Goal: Task Accomplishment & Management: Complete application form

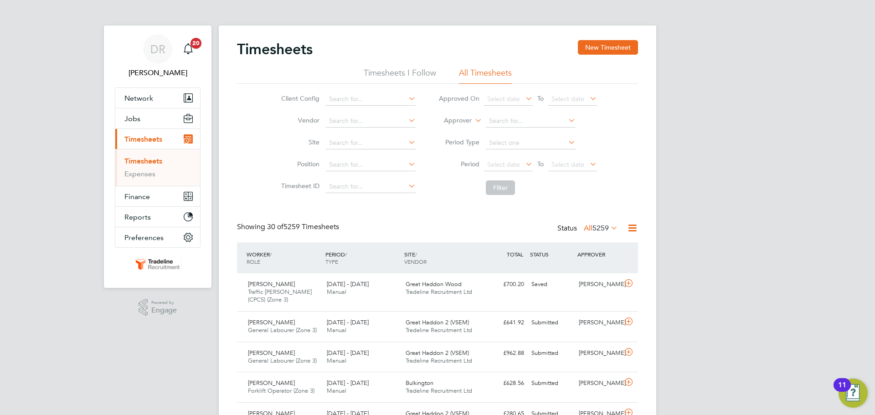
click at [458, 117] on label "Approver" at bounding box center [451, 120] width 41 height 9
click at [458, 123] on label "Approver" at bounding box center [451, 120] width 41 height 9
click at [457, 129] on li "Worker" at bounding box center [449, 131] width 45 height 12
click at [499, 117] on input at bounding box center [531, 121] width 90 height 13
click at [510, 134] on li "Benjamin Toad er" at bounding box center [530, 134] width 91 height 12
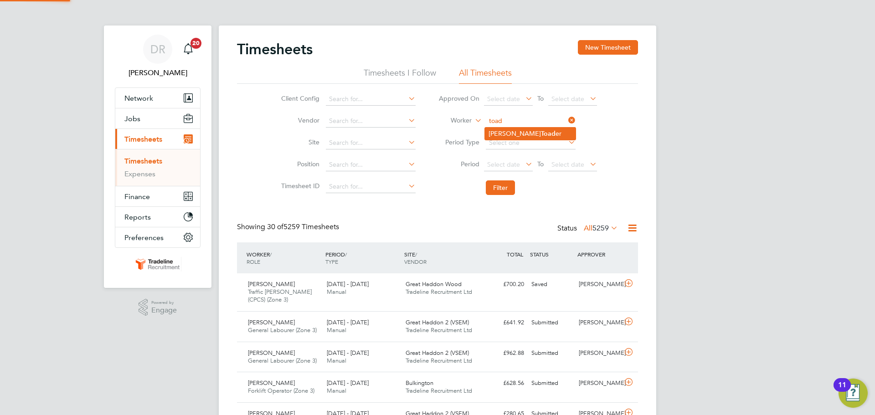
type input "[PERSON_NAME]"
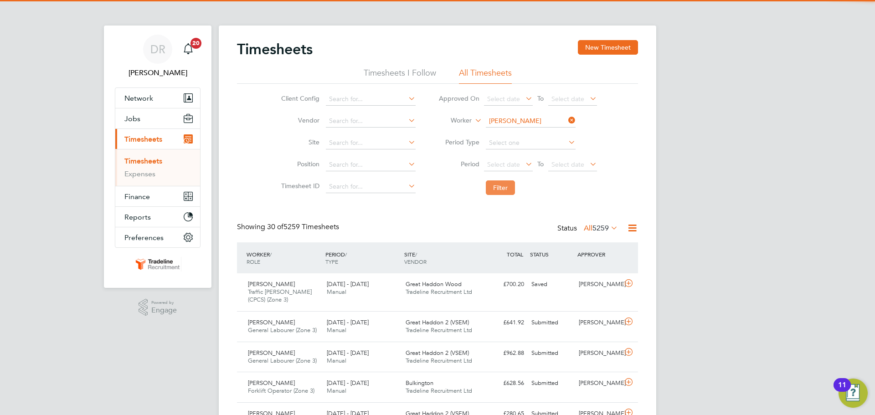
click at [507, 193] on button "Filter" at bounding box center [500, 187] width 29 height 15
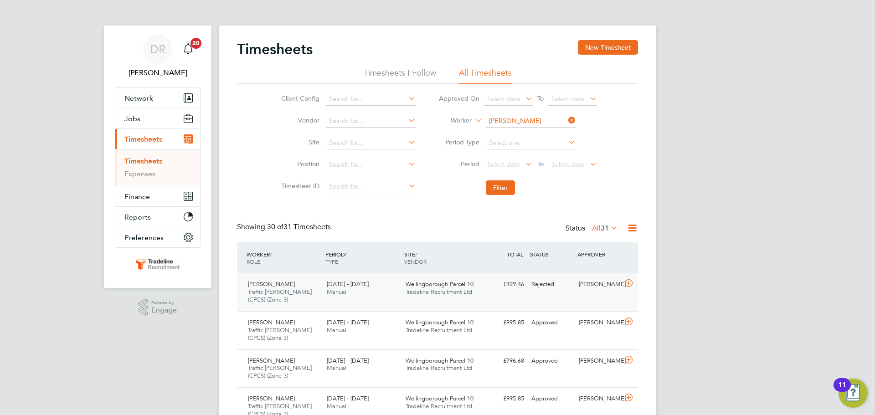
click at [628, 289] on div at bounding box center [630, 284] width 16 height 15
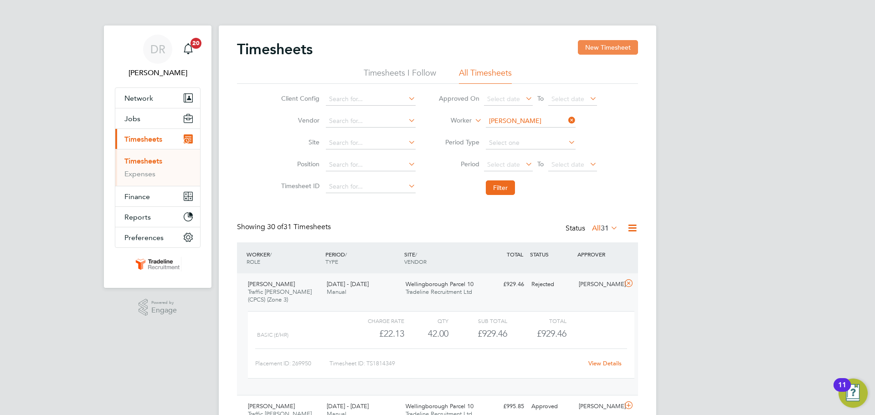
click at [618, 48] on button "New Timesheet" at bounding box center [608, 47] width 60 height 15
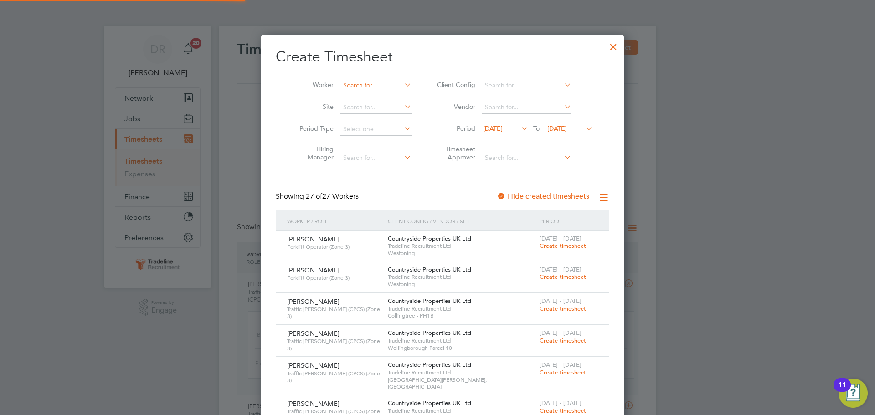
click at [364, 88] on input at bounding box center [376, 85] width 72 height 13
click at [364, 93] on li "Benjamin Toad er" at bounding box center [374, 98] width 80 height 12
type input "[PERSON_NAME]"
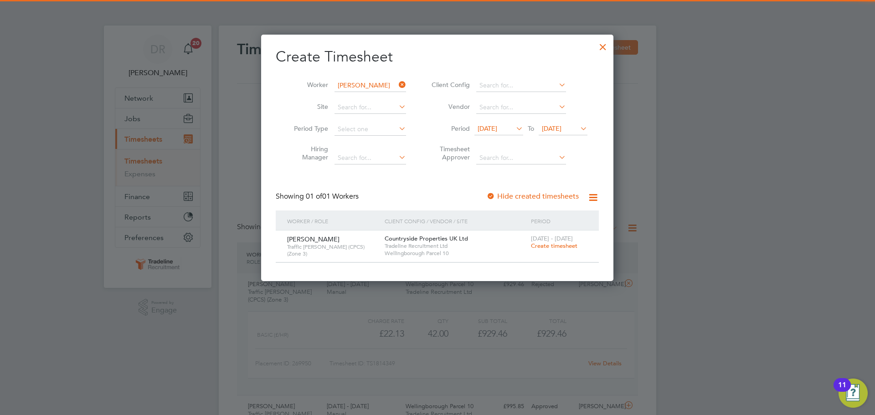
click at [551, 252] on div "25 - 31 Aug 2025 Create timesheet" at bounding box center [559, 243] width 61 height 25
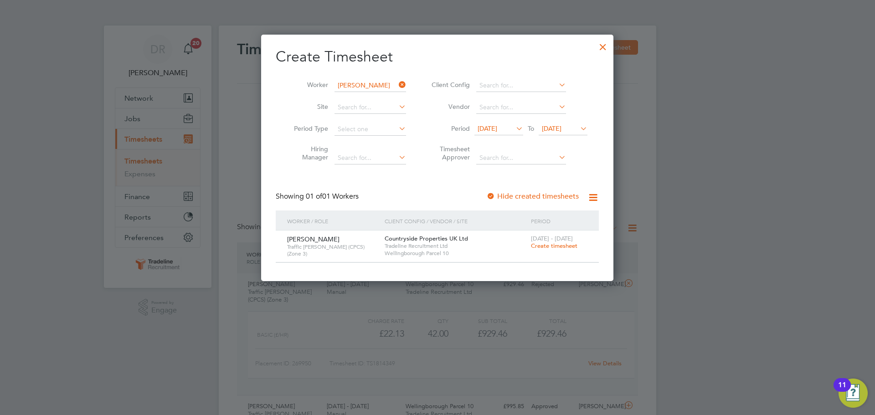
click at [550, 242] on span "[DATE] - [DATE]" at bounding box center [552, 239] width 42 height 8
click at [551, 246] on span "Create timesheet" at bounding box center [554, 246] width 46 height 8
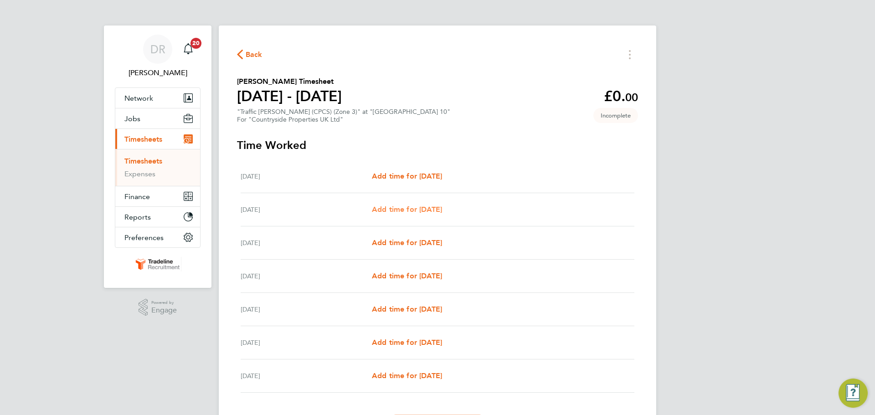
click at [401, 206] on span "Add time for [DATE]" at bounding box center [407, 209] width 70 height 9
select select "30"
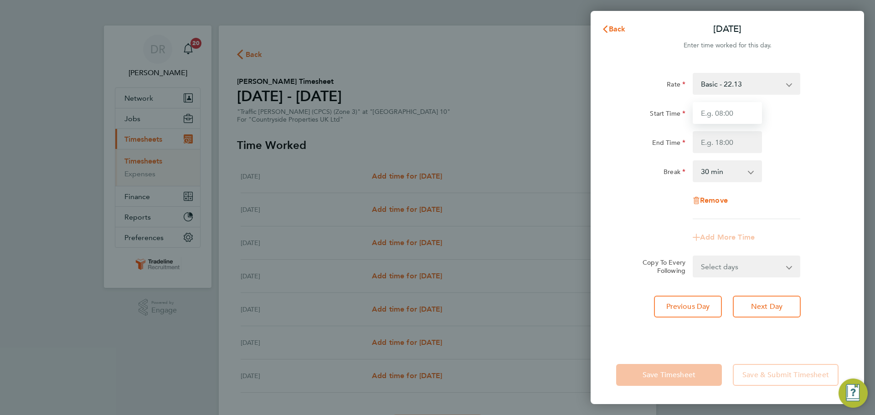
click at [735, 113] on input "Start Time" at bounding box center [727, 113] width 69 height 22
type input "07:00"
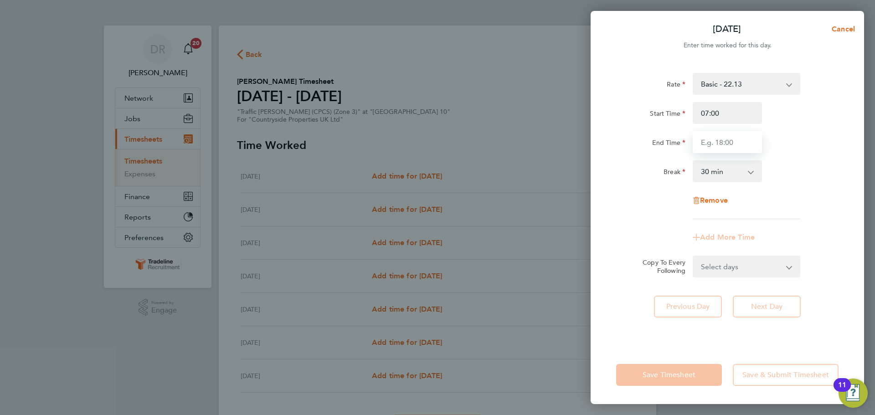
click at [730, 140] on input "End Time" at bounding box center [727, 142] width 69 height 22
type input "16:30"
click at [798, 191] on div "Rate Basic - 22.13 Start Time 07:00 End Time 16:30 Break 0 min 15 min 30 min 45…" at bounding box center [727, 146] width 222 height 146
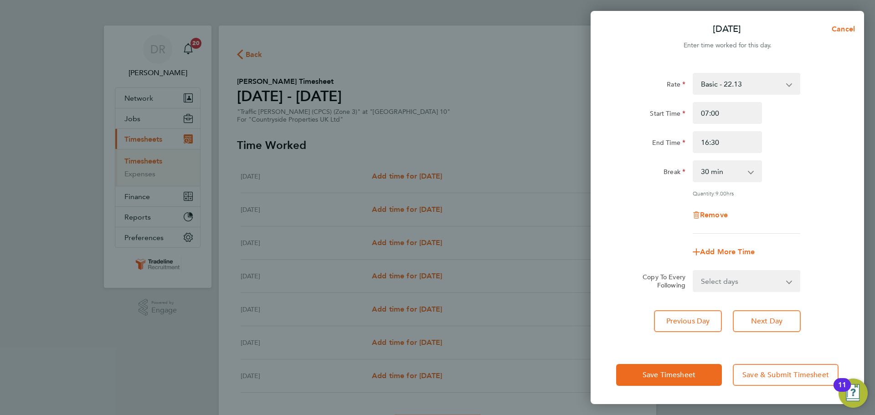
click at [766, 269] on form "Rate Basic - 22.13 Start Time 07:00 End Time 16:30 Break 0 min 15 min 30 min 45…" at bounding box center [727, 182] width 222 height 219
click at [764, 283] on select "Select days Day Weekday (Mon-Fri) Weekend (Sat-Sun) Wednesday Thursday Friday S…" at bounding box center [742, 281] width 96 height 20
select select "WEEKDAY"
click at [694, 271] on select "Select days Day Weekday (Mon-Fri) Weekend (Sat-Sun) Wednesday Thursday Friday S…" at bounding box center [742, 281] width 96 height 20
select select "2025-08-31"
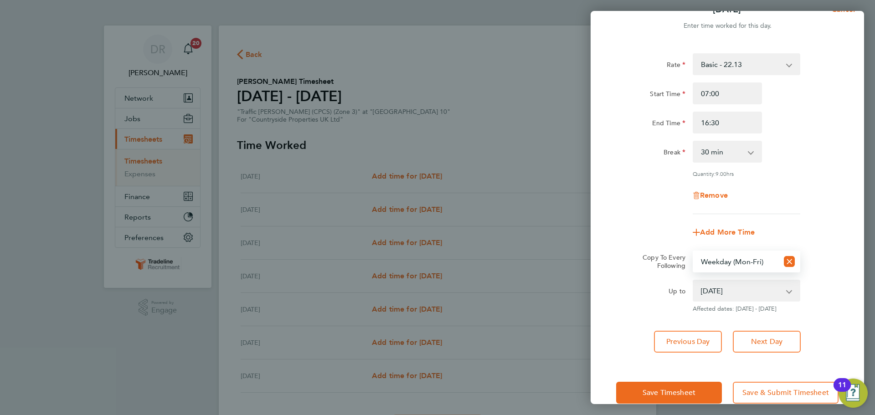
scroll to position [36, 0]
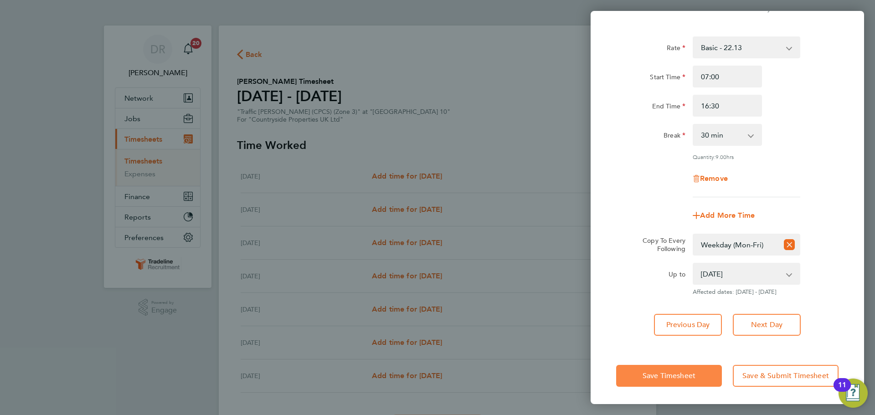
click at [683, 371] on span "Save Timesheet" at bounding box center [669, 375] width 53 height 9
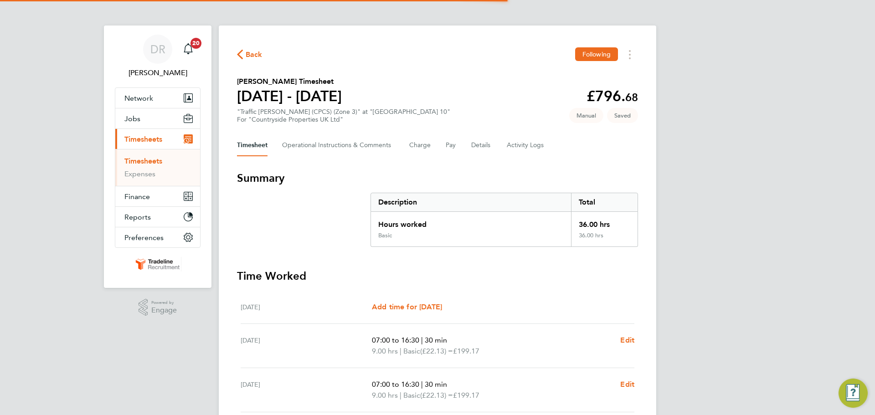
scroll to position [232, 0]
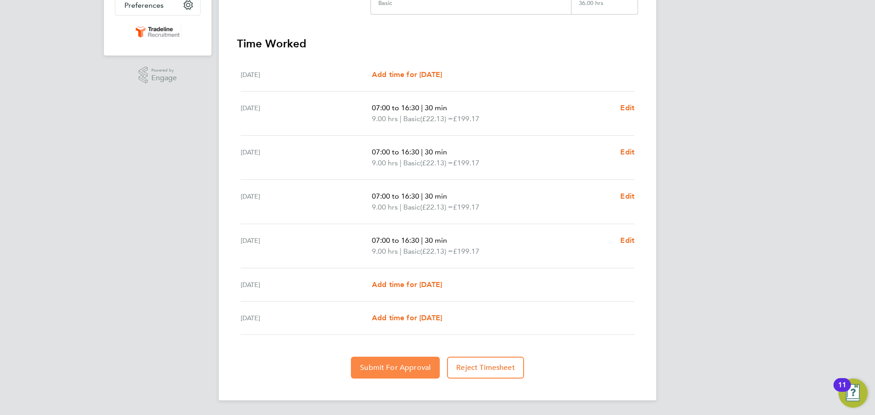
click at [413, 369] on span "Submit For Approval" at bounding box center [395, 367] width 71 height 9
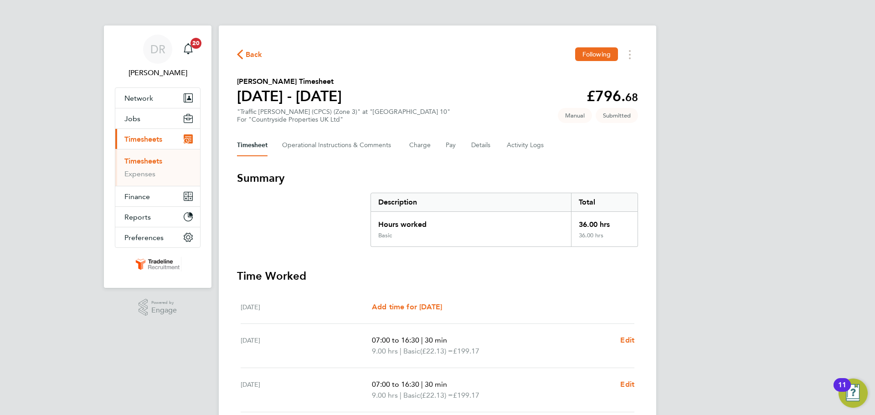
click at [159, 164] on link "Timesheets" at bounding box center [143, 161] width 38 height 9
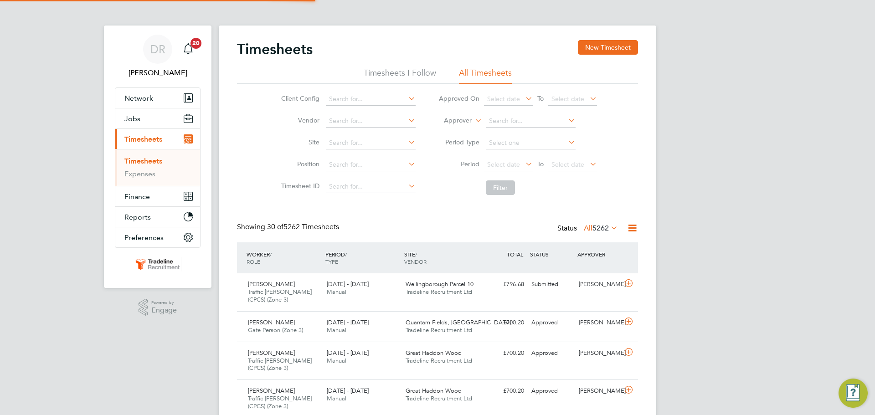
scroll to position [31, 79]
click at [587, 46] on button "New Timesheet" at bounding box center [608, 47] width 60 height 15
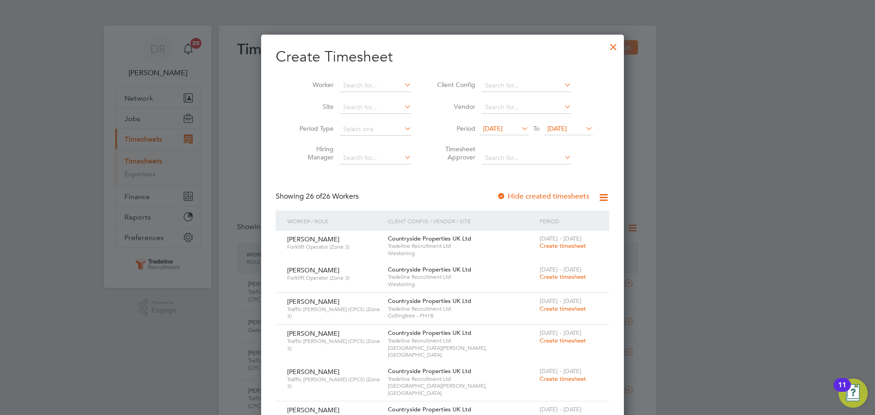
click at [605, 46] on div at bounding box center [613, 44] width 16 height 16
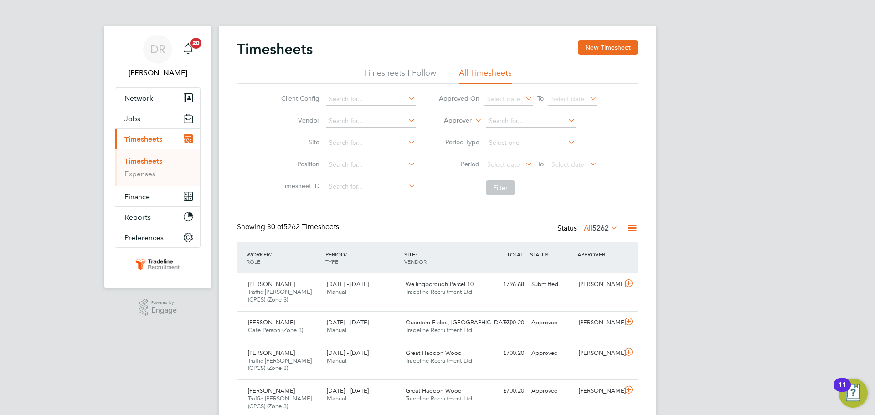
click at [473, 122] on icon at bounding box center [473, 118] width 0 height 8
click at [454, 134] on li "Worker" at bounding box center [449, 131] width 45 height 12
click at [498, 118] on input at bounding box center [531, 121] width 90 height 13
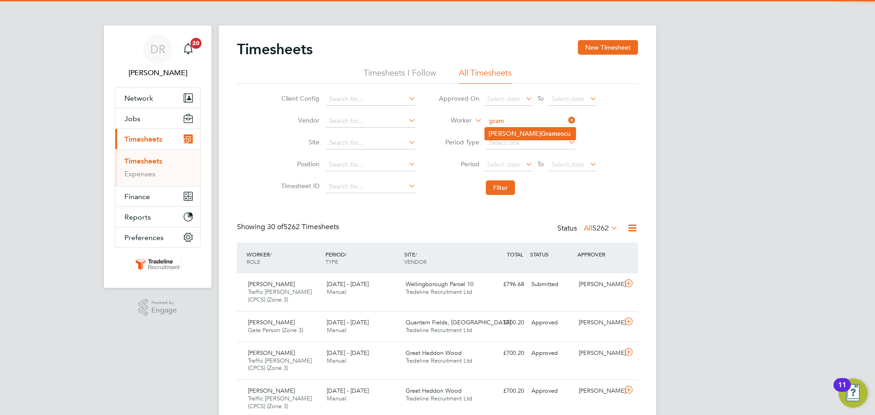
click at [514, 138] on li "Petru Gram escu" at bounding box center [530, 134] width 91 height 12
type input "Petru Gramescu"
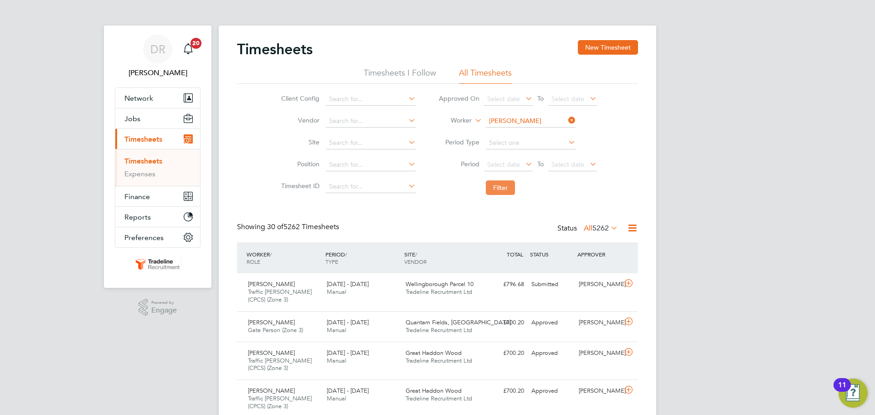
click at [500, 190] on button "Filter" at bounding box center [500, 187] width 29 height 15
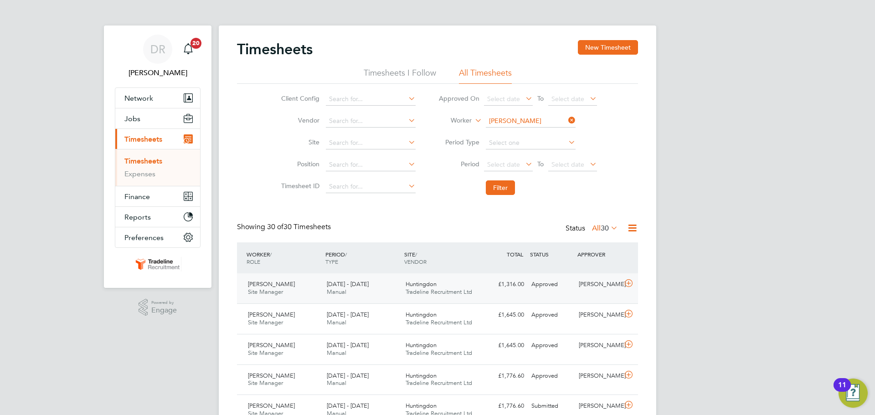
click at [619, 287] on div "Ondre Odain" at bounding box center [598, 284] width 47 height 15
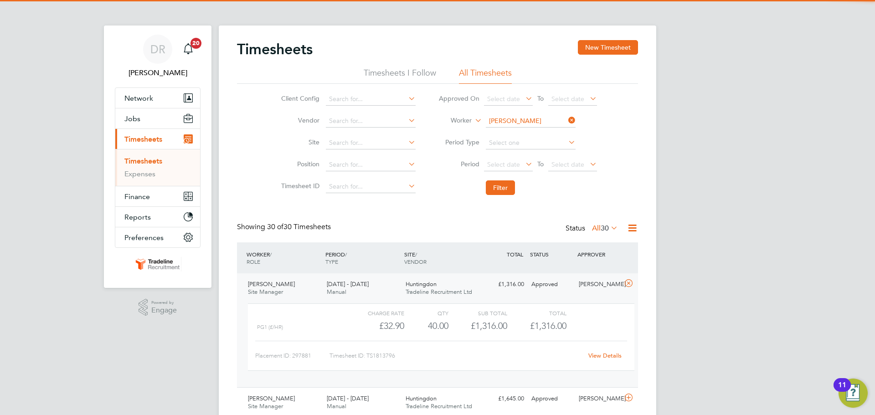
click at [606, 359] on link "View Details" at bounding box center [604, 356] width 33 height 8
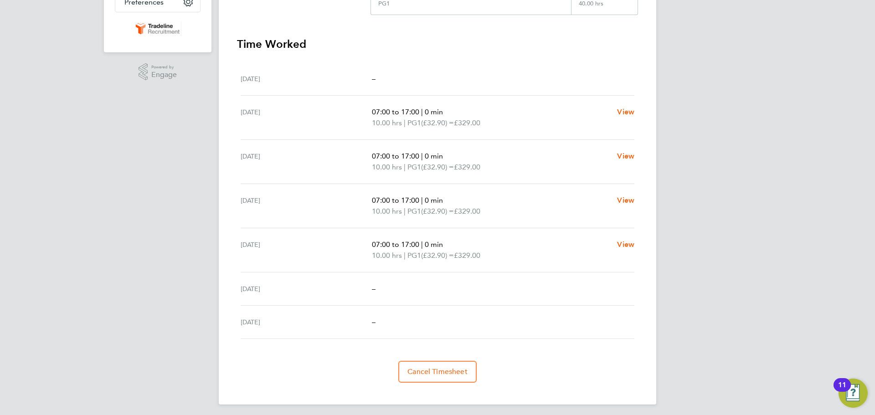
scroll to position [240, 0]
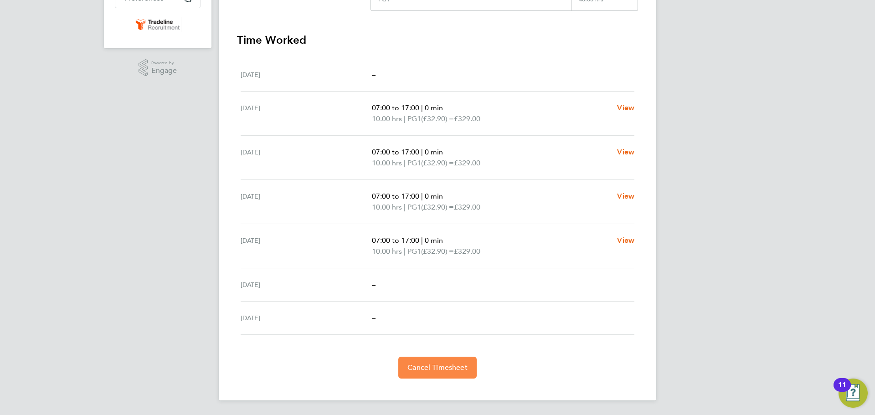
click at [440, 360] on button "Cancel Timesheet" at bounding box center [437, 368] width 78 height 22
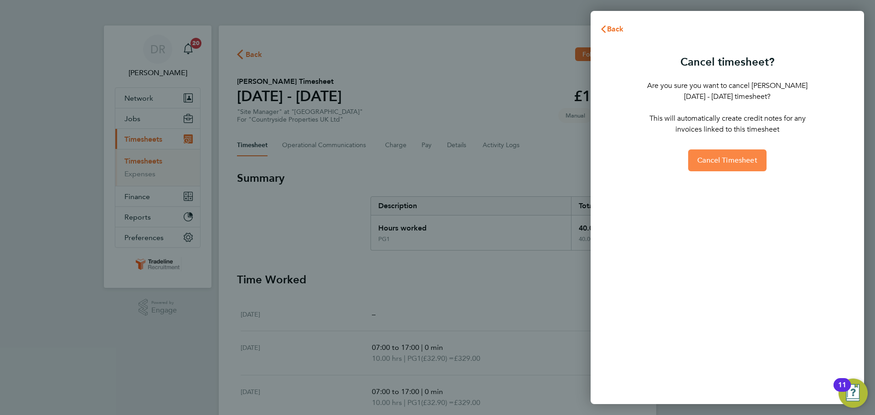
click at [752, 155] on button "Cancel Timesheet" at bounding box center [727, 160] width 78 height 22
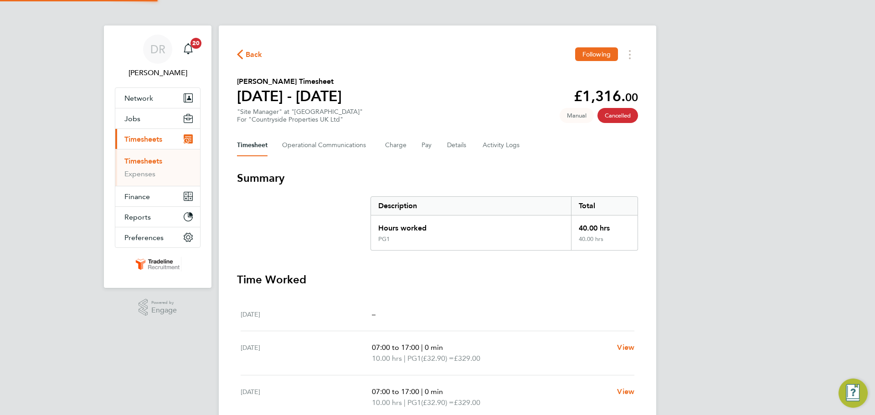
click at [136, 161] on link "Timesheets" at bounding box center [143, 161] width 38 height 9
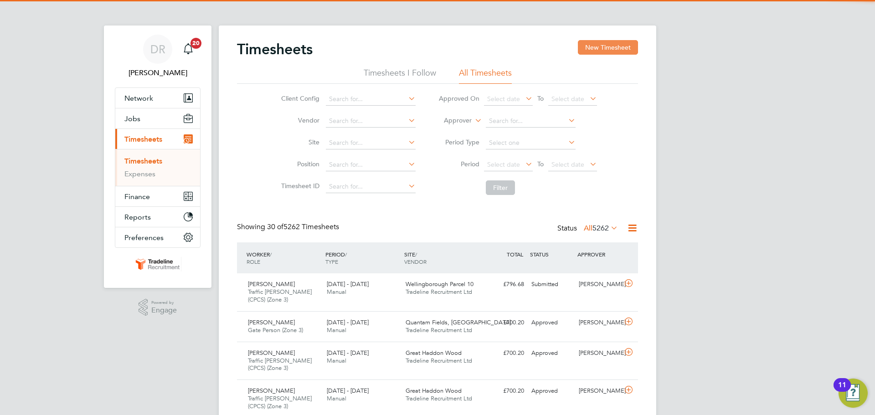
click at [594, 42] on button "New Timesheet" at bounding box center [608, 47] width 60 height 15
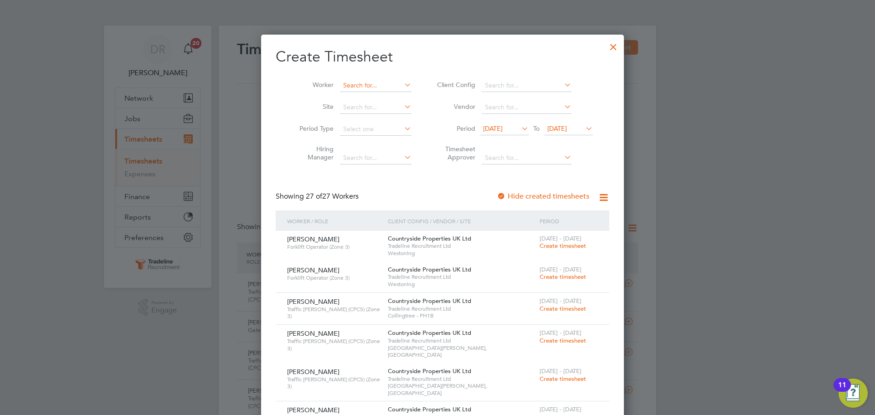
click at [353, 81] on input at bounding box center [376, 85] width 72 height 13
type input "f"
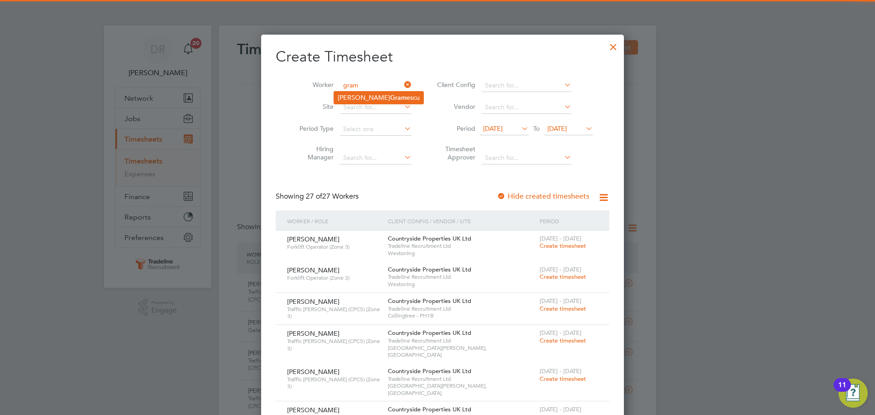
click at [390, 99] on b "Gram" at bounding box center [398, 98] width 16 height 8
type input "[PERSON_NAME]"
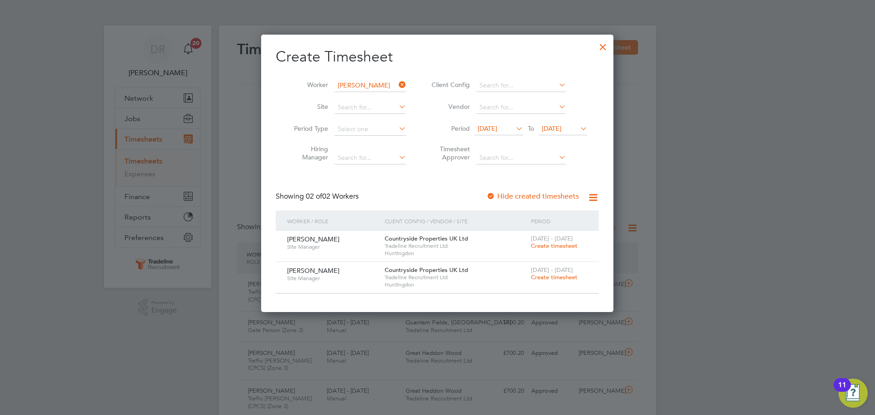
click at [552, 280] on span "Create timesheet" at bounding box center [554, 277] width 46 height 8
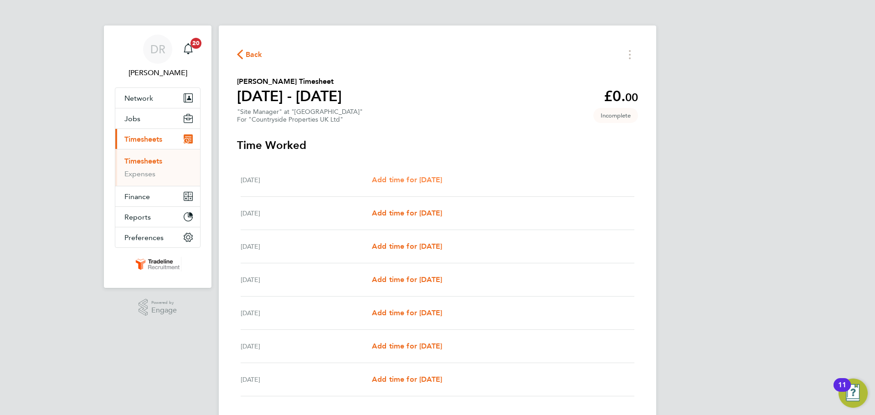
click at [442, 181] on span "Add time for [DATE]" at bounding box center [407, 179] width 70 height 9
select select "30"
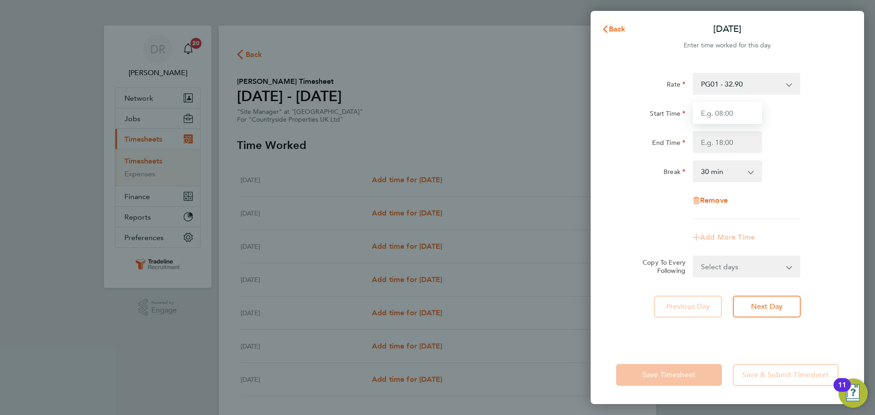
click at [721, 110] on input "Start Time" at bounding box center [727, 113] width 69 height 22
type input "07:00"
click at [731, 139] on input "End Time" at bounding box center [727, 142] width 69 height 22
type input "17:30"
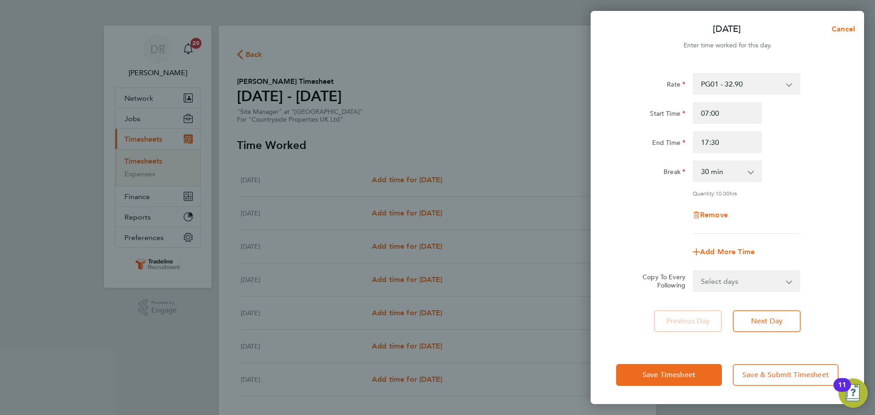
click at [818, 210] on div "Remove" at bounding box center [728, 215] width 230 height 22
click at [757, 284] on select "Select days Day Weekday (Mon-Fri) Weekend (Sat-Sun) Tuesday Wednesday Thursday …" at bounding box center [742, 281] width 96 height 20
select select "WEEKDAY"
click at [694, 271] on select "Select days Day Weekday (Mon-Fri) Weekend (Sat-Sun) Tuesday Wednesday Thursday …" at bounding box center [742, 281] width 96 height 20
select select "[DATE]"
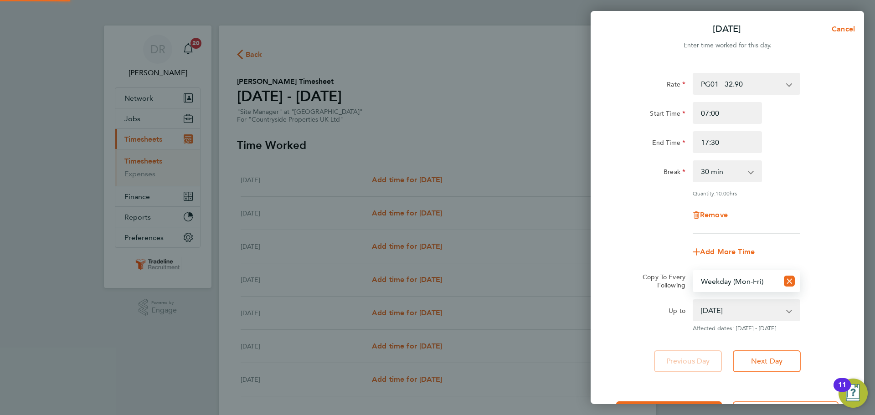
click at [812, 270] on div "Copy To Every Following Select days Day Weekday (Mon-Fri) Weekend (Sat-Sun) Tue…" at bounding box center [728, 281] width 230 height 22
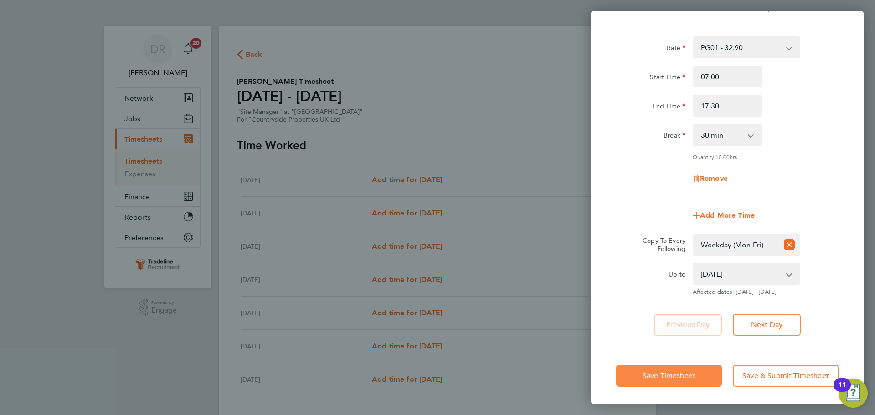
click at [693, 377] on span "Save Timesheet" at bounding box center [669, 375] width 53 height 9
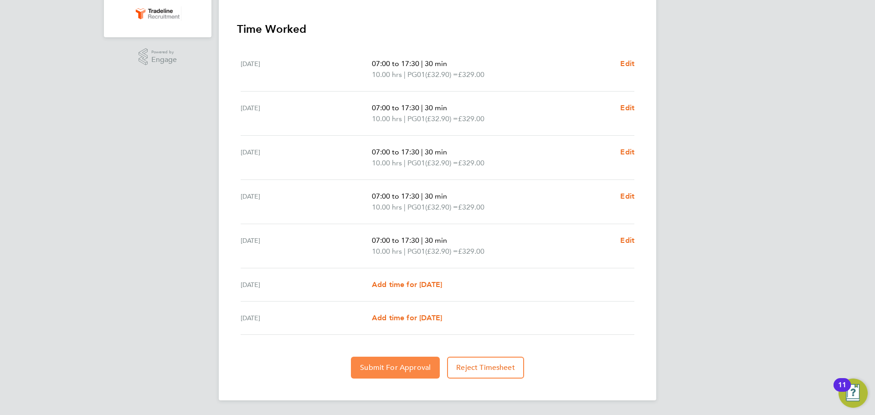
click at [413, 369] on span "Submit For Approval" at bounding box center [395, 367] width 71 height 9
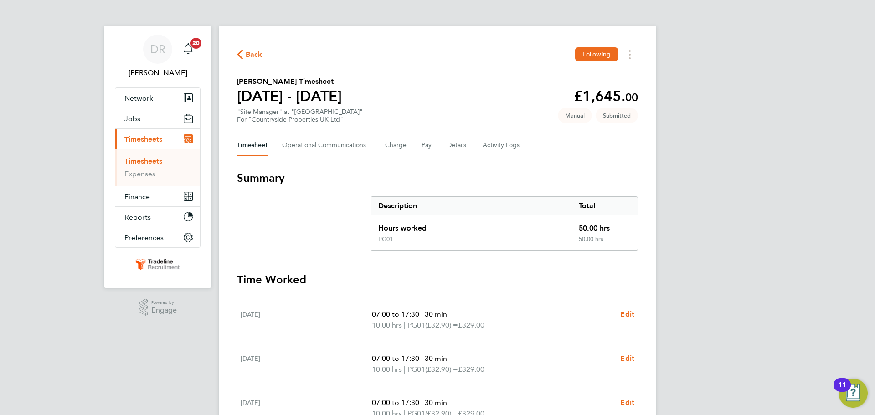
click at [154, 162] on link "Timesheets" at bounding box center [143, 161] width 38 height 9
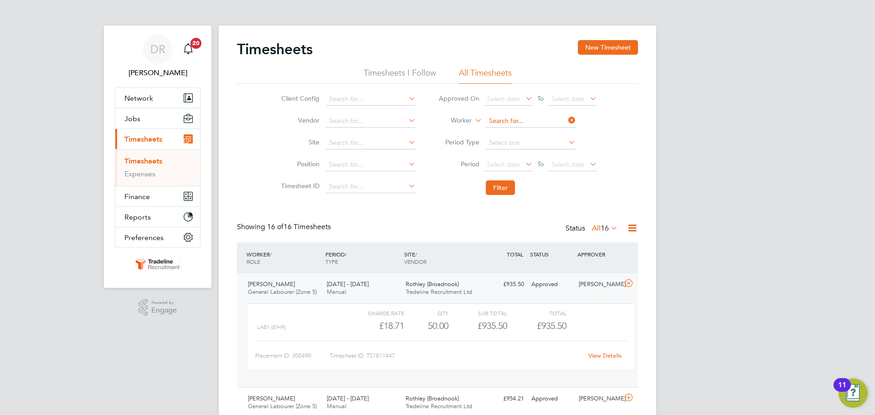
click at [533, 117] on input at bounding box center [531, 121] width 90 height 13
click at [541, 133] on b "Grot" at bounding box center [548, 134] width 14 height 8
type input "Jaroslaw Grotkowski"
click at [505, 184] on button "Filter" at bounding box center [500, 187] width 29 height 15
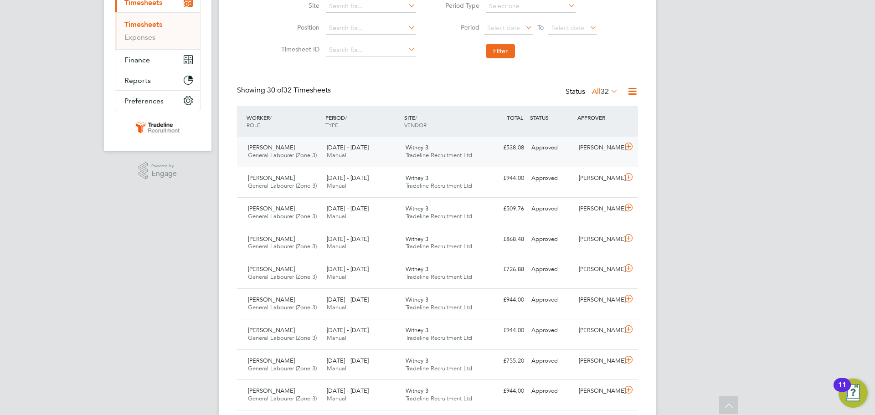
click at [626, 144] on icon at bounding box center [628, 146] width 11 height 7
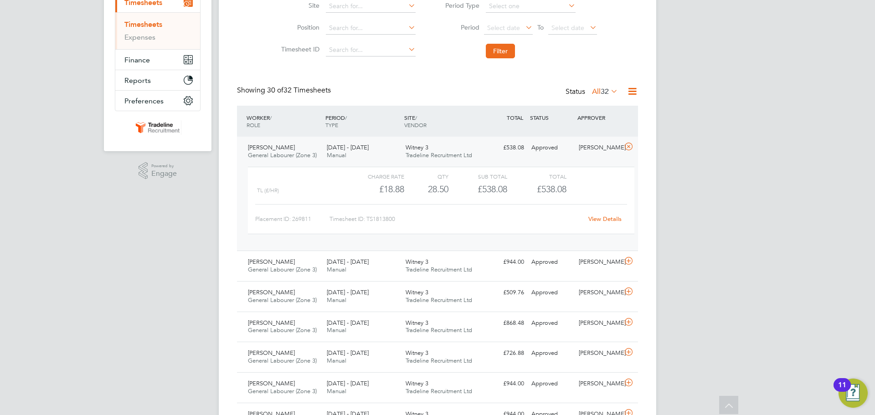
click at [601, 218] on link "View Details" at bounding box center [604, 219] width 33 height 8
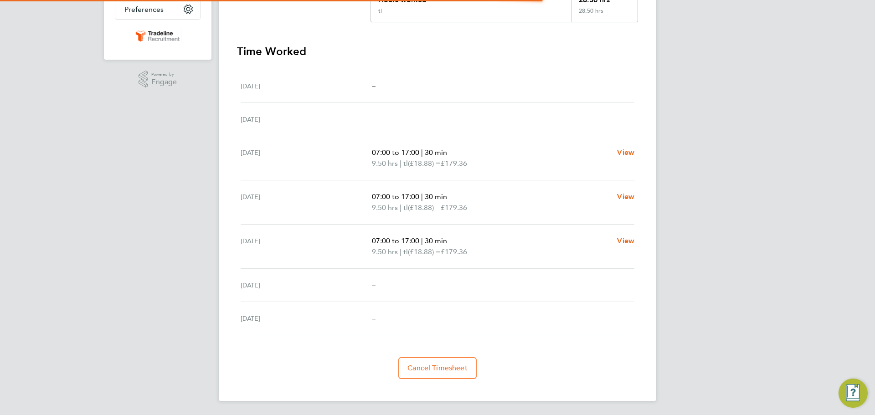
scroll to position [229, 0]
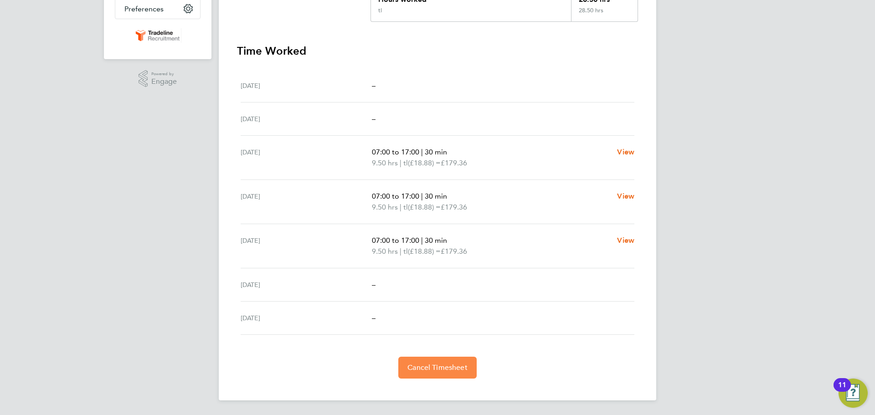
click at [451, 373] on button "Cancel Timesheet" at bounding box center [437, 368] width 78 height 22
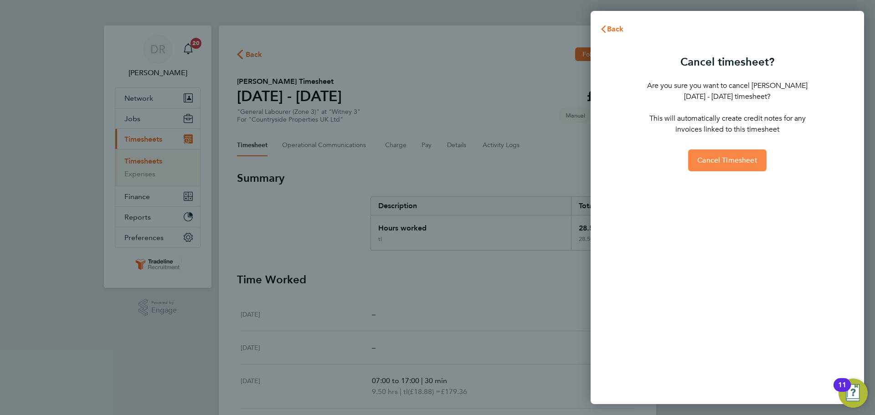
click at [744, 159] on span "Cancel Timesheet" at bounding box center [727, 160] width 60 height 9
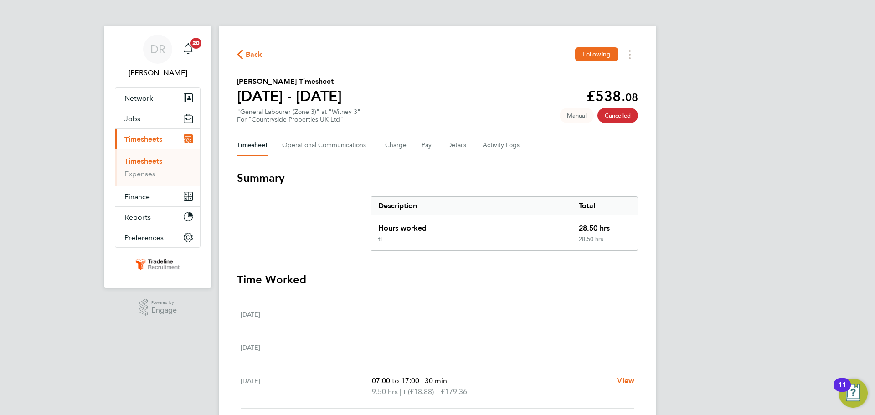
click at [135, 159] on link "Timesheets" at bounding box center [143, 161] width 38 height 9
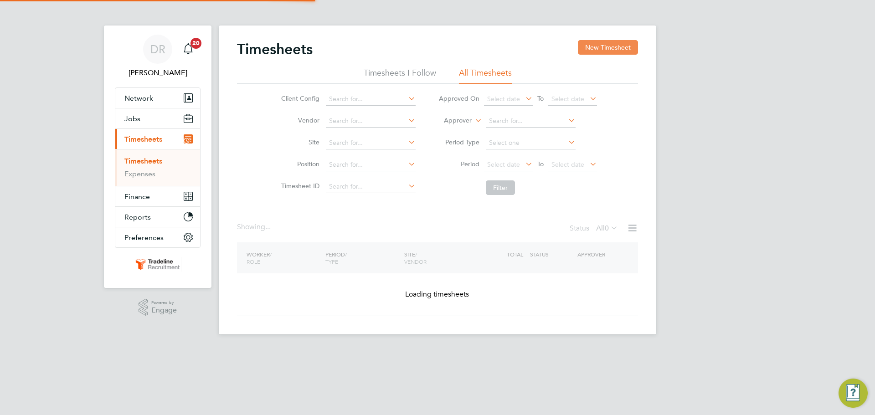
click at [605, 51] on button "New Timesheet" at bounding box center [608, 47] width 60 height 15
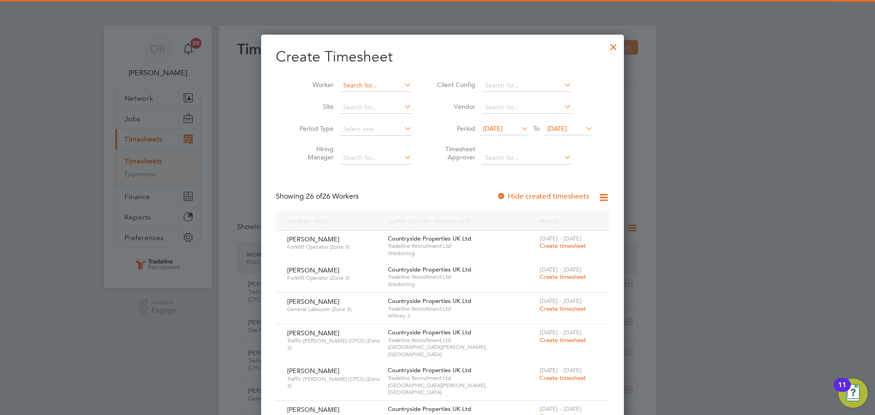
scroll to position [1498, 353]
click at [352, 90] on input at bounding box center [376, 85] width 72 height 13
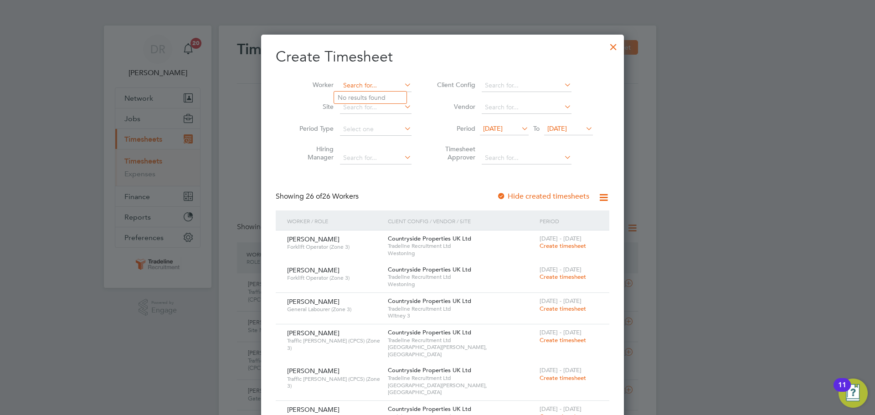
scroll to position [0, 0]
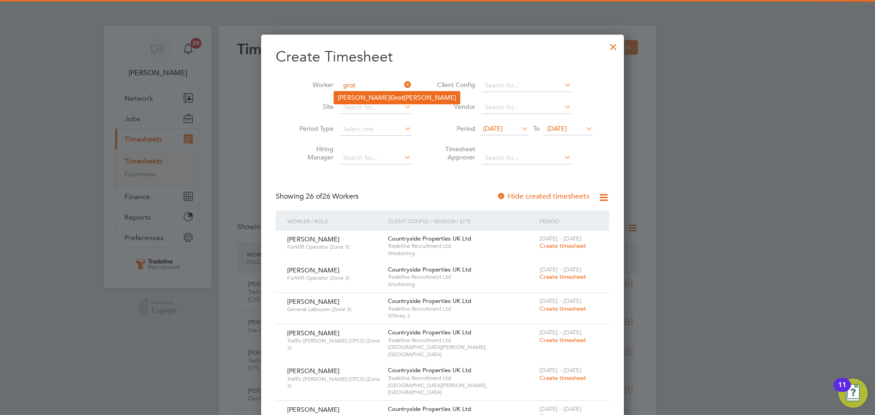
click at [353, 95] on li "Jaroslaw Grot kowski" at bounding box center [397, 98] width 126 height 12
type input "[PERSON_NAME]"
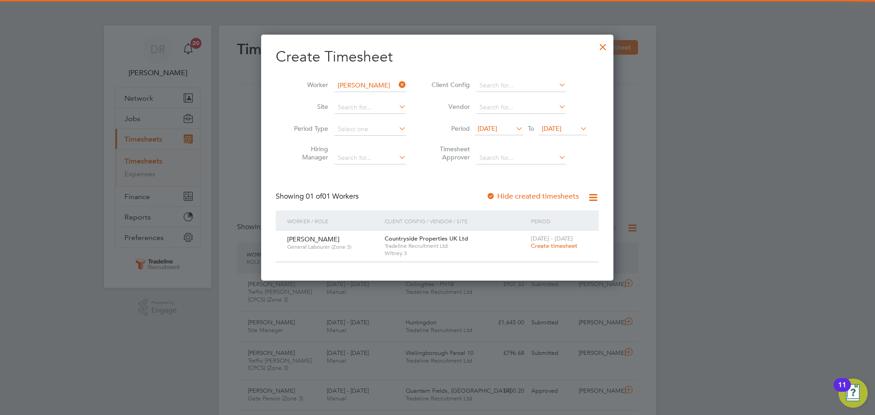
click at [572, 249] on span "Create timesheet" at bounding box center [554, 246] width 46 height 8
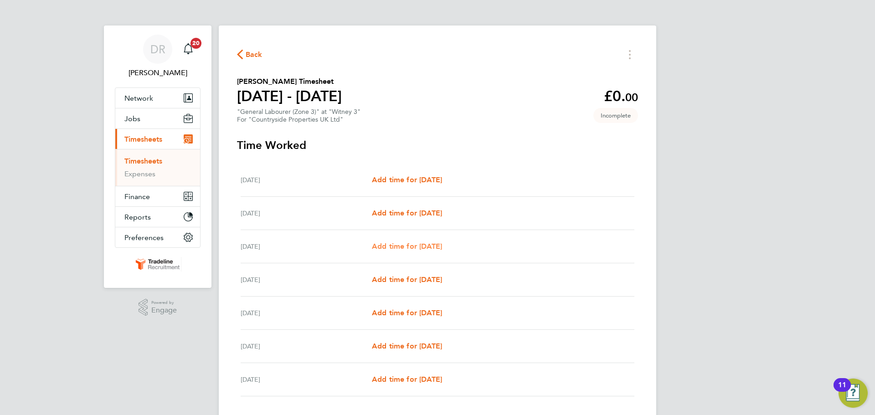
click at [421, 247] on span "Add time for [DATE]" at bounding box center [407, 246] width 70 height 9
select select "30"
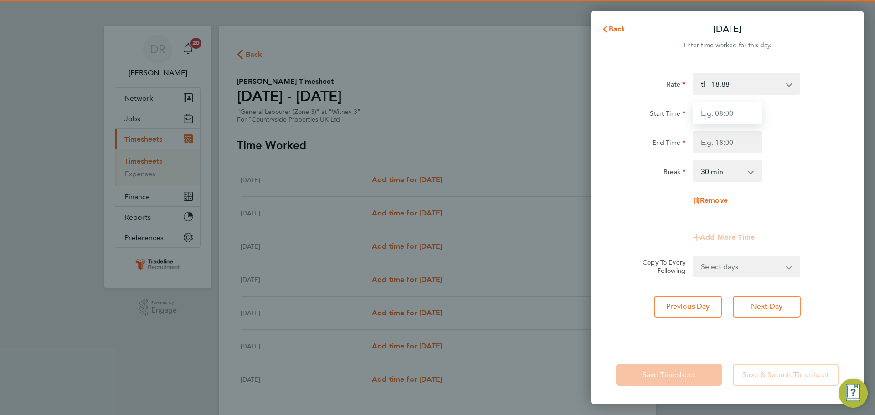
click at [727, 112] on input "Start Time" at bounding box center [727, 113] width 69 height 22
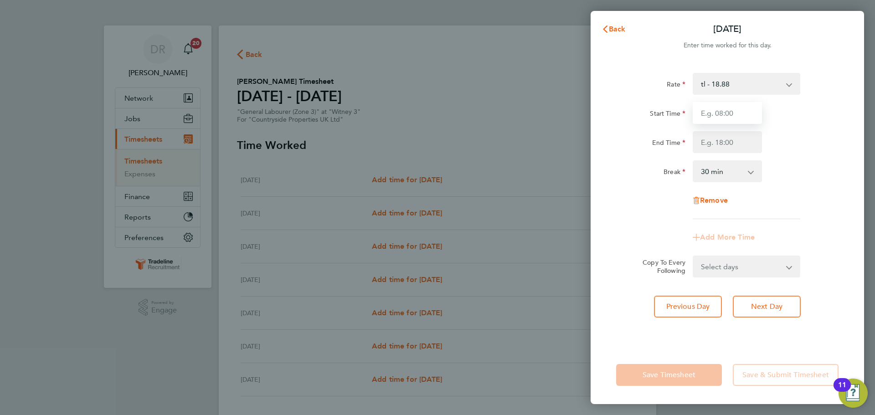
type input "07:00"
click at [739, 144] on input "End Time" at bounding box center [727, 142] width 69 height 22
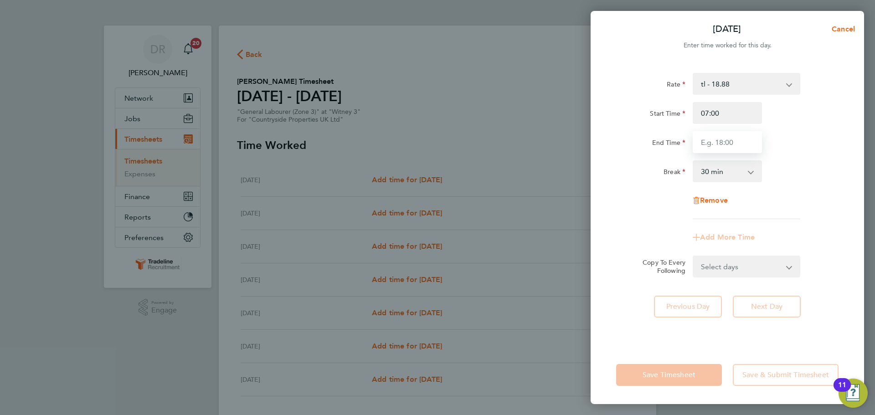
type input "17:00"
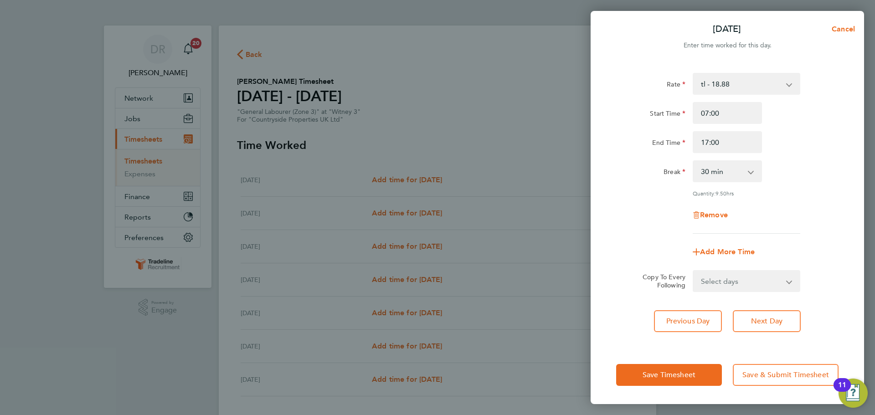
click at [821, 202] on div "Rate tl - 18.88 Start Time 07:00 End Time 17:00 Break 0 min 15 min 30 min 45 mi…" at bounding box center [727, 153] width 222 height 161
click at [769, 322] on span "Next Day" at bounding box center [766, 321] width 31 height 9
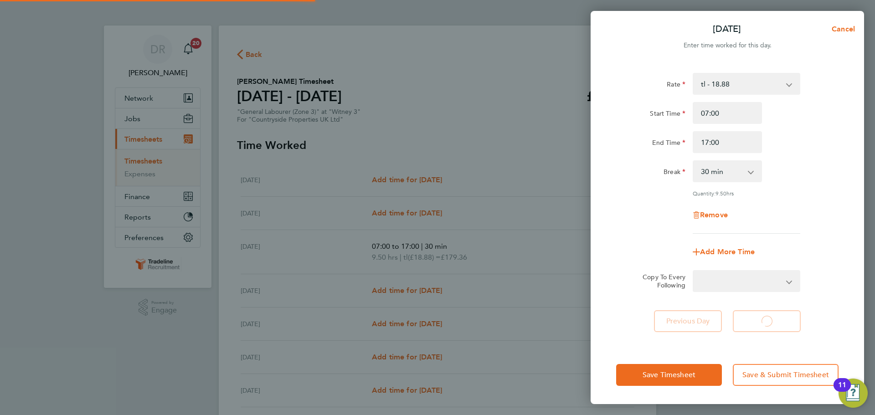
select select "30"
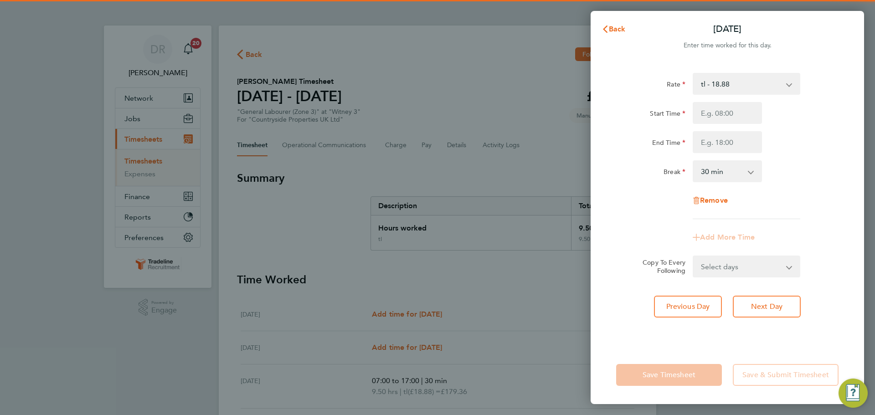
type input "07:00"
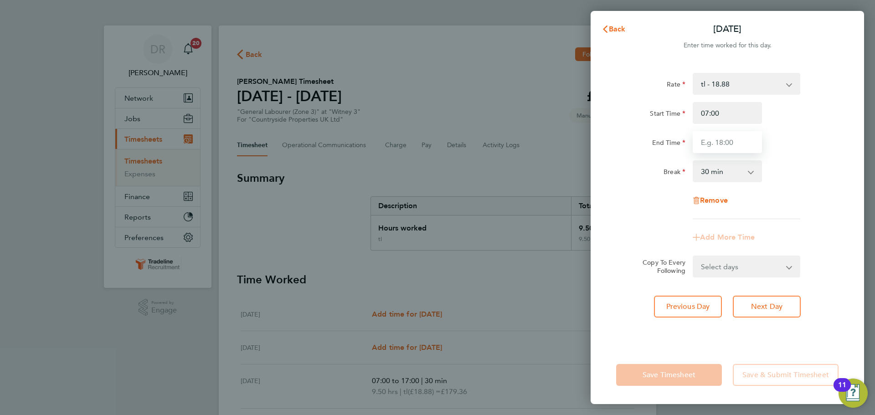
click at [715, 137] on input "End Time" at bounding box center [727, 142] width 69 height 22
type input "17:00"
click at [780, 309] on app-form-button "Next Day" at bounding box center [763, 307] width 73 height 22
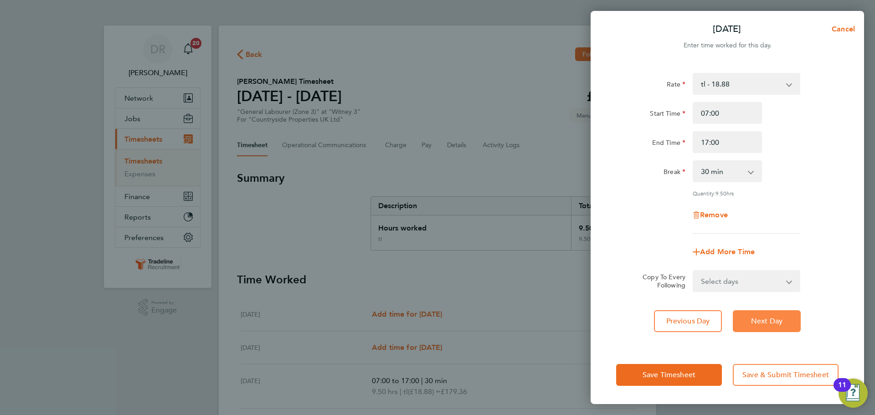
click at [773, 319] on span "Next Day" at bounding box center [766, 321] width 31 height 9
select select "30"
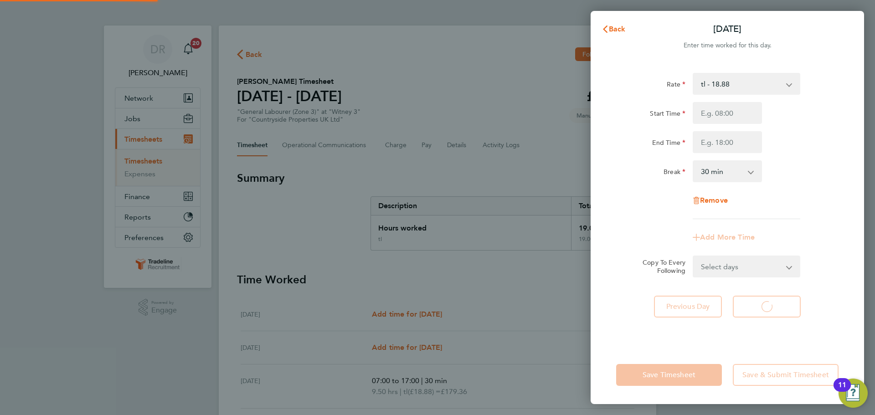
select select "30"
click at [721, 111] on input "Start Time" at bounding box center [727, 113] width 69 height 22
type input "07:00"
drag, startPoint x: 717, startPoint y: 142, endPoint x: 720, endPoint y: 149, distance: 8.1
click at [717, 142] on input "End Time" at bounding box center [727, 142] width 69 height 22
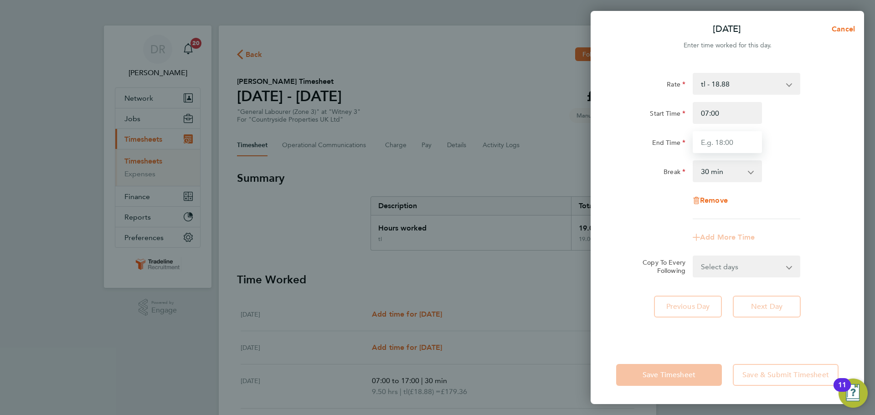
type input "17:00"
click at [816, 191] on div "Rate tl - 18.88 Start Time 07:00 End Time 17:00 Break 0 min 15 min 30 min 45 mi…" at bounding box center [727, 146] width 222 height 146
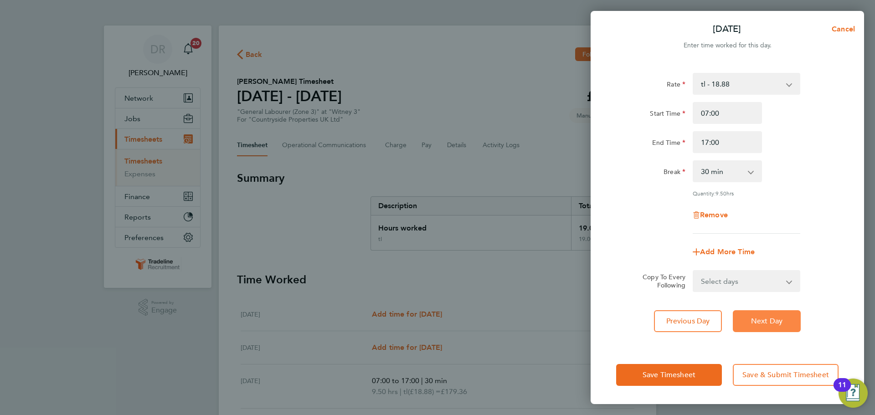
click at [774, 324] on span "Next Day" at bounding box center [766, 321] width 31 height 9
select select "30"
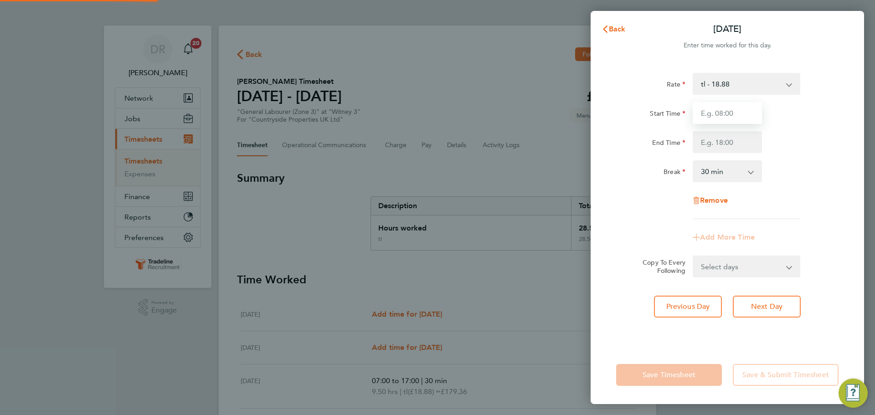
click at [734, 112] on input "Start Time" at bounding box center [727, 113] width 69 height 22
type input "08:00"
click at [706, 140] on input "End Time" at bounding box center [727, 142] width 69 height 22
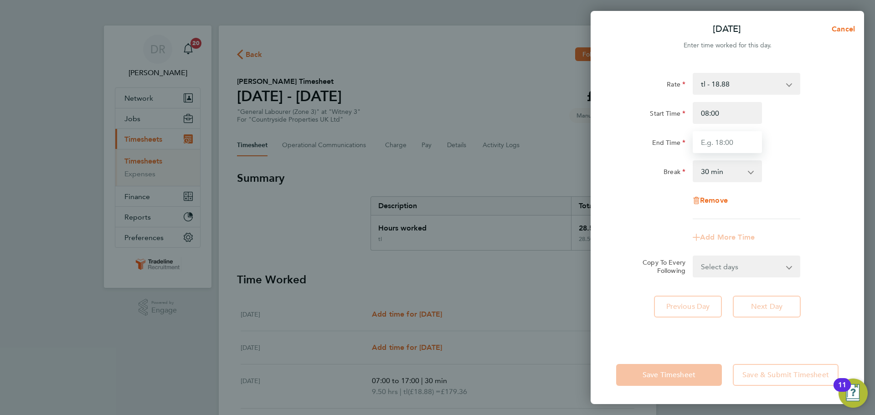
type input "16:00"
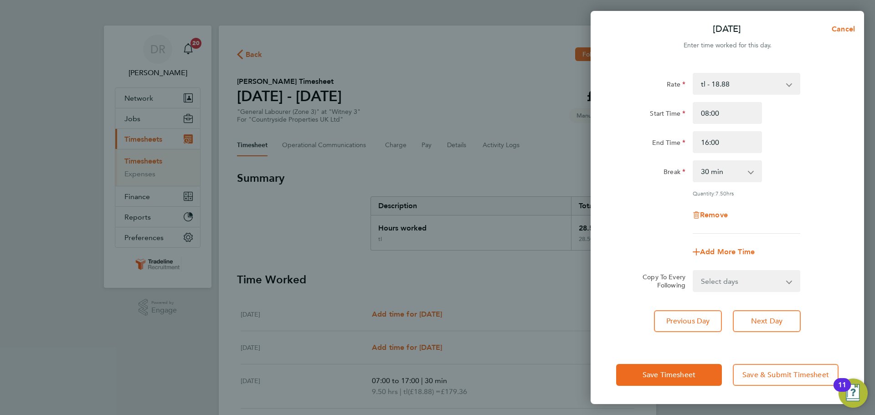
click at [789, 176] on div "Break 0 min 15 min 30 min 45 min 60 min 75 min 90 min" at bounding box center [728, 171] width 230 height 22
click at [675, 373] on span "Save Timesheet" at bounding box center [669, 375] width 53 height 9
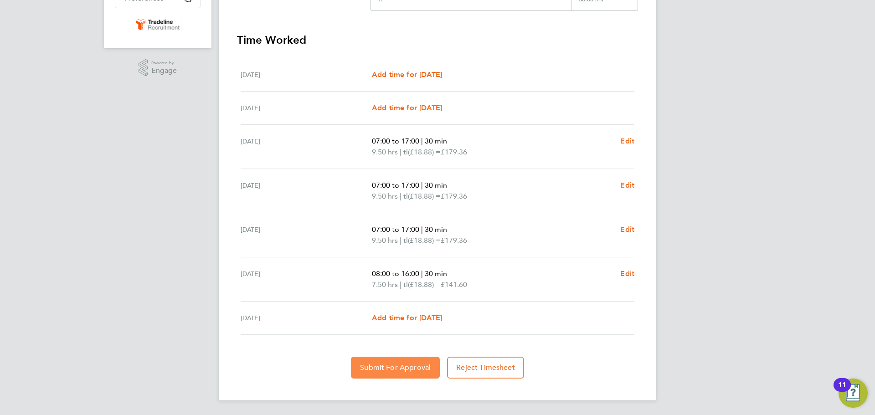
click at [419, 374] on button "Submit For Approval" at bounding box center [395, 368] width 89 height 22
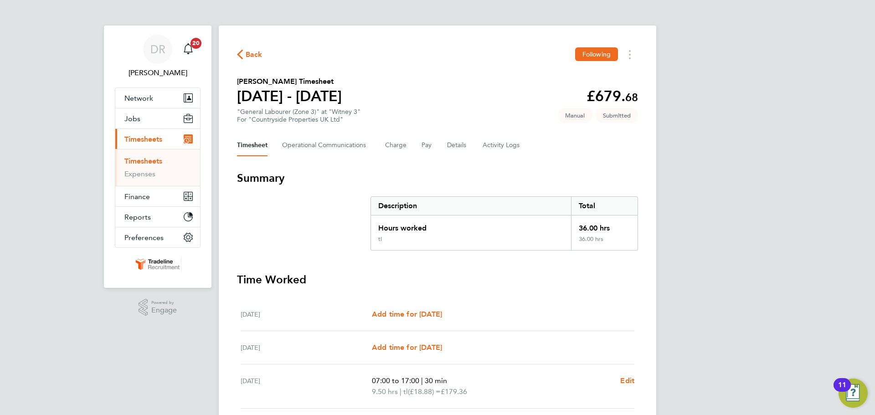
click at [148, 165] on link "Timesheets" at bounding box center [143, 161] width 38 height 9
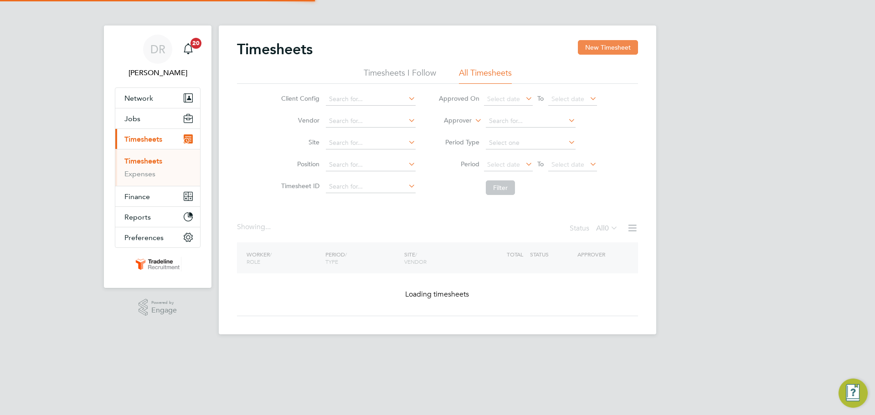
drag, startPoint x: 601, startPoint y: 45, endPoint x: 423, endPoint y: 72, distance: 180.2
click at [601, 45] on button "New Timesheet" at bounding box center [608, 47] width 60 height 15
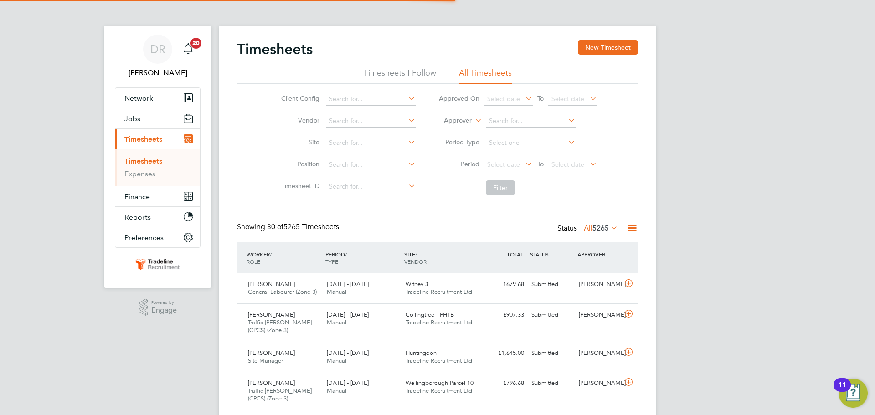
scroll to position [23, 79]
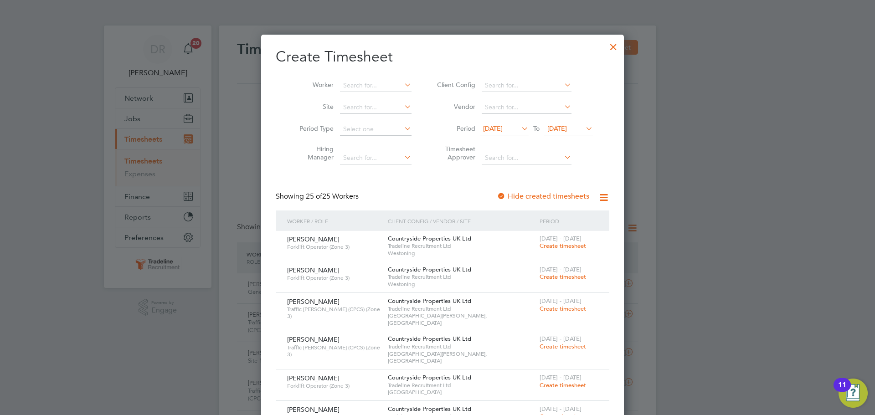
click at [605, 46] on div at bounding box center [613, 44] width 16 height 16
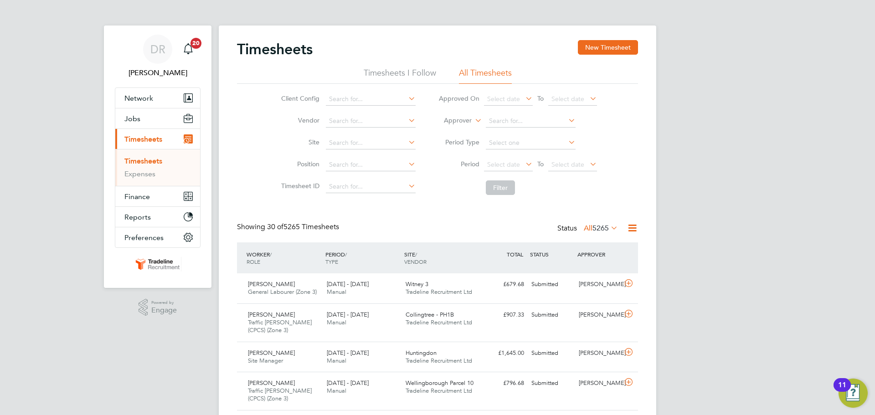
click at [465, 122] on label "Approver" at bounding box center [451, 120] width 41 height 9
click at [455, 129] on li "Worker" at bounding box center [449, 131] width 45 height 12
click at [520, 114] on li "Worker" at bounding box center [517, 121] width 181 height 22
click at [520, 118] on input at bounding box center [531, 121] width 90 height 13
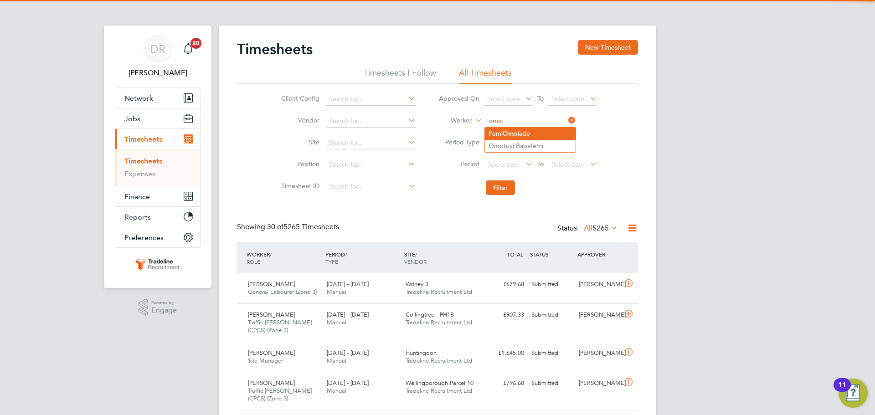
click at [518, 135] on b "Omo" at bounding box center [510, 134] width 15 height 8
type input "Femi Omolade"
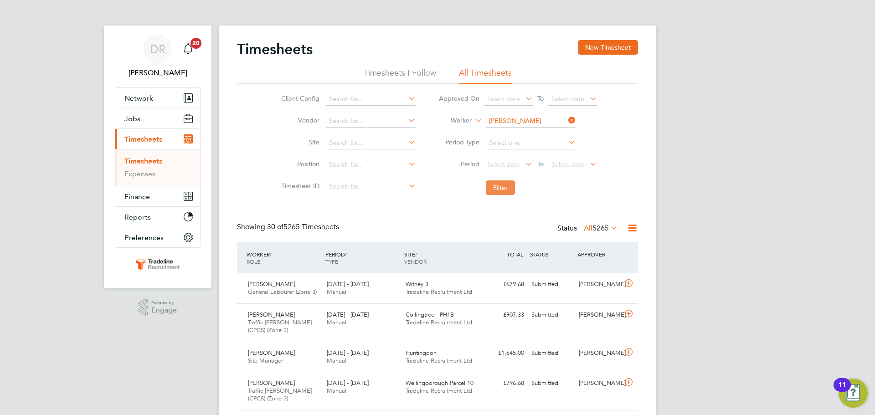
click at [503, 183] on button "Filter" at bounding box center [500, 187] width 29 height 15
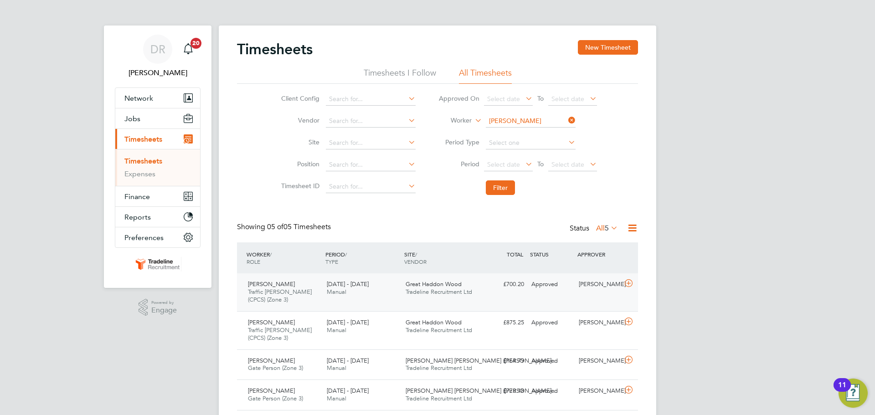
click at [625, 291] on div at bounding box center [630, 284] width 16 height 15
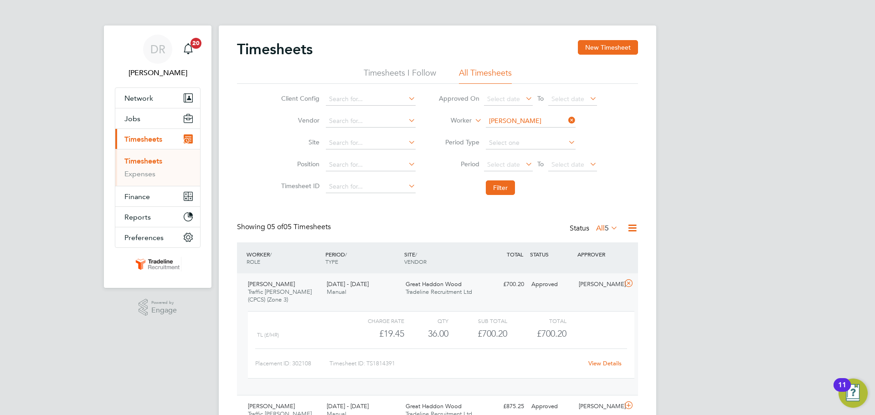
click at [593, 363] on link "View Details" at bounding box center [604, 364] width 33 height 8
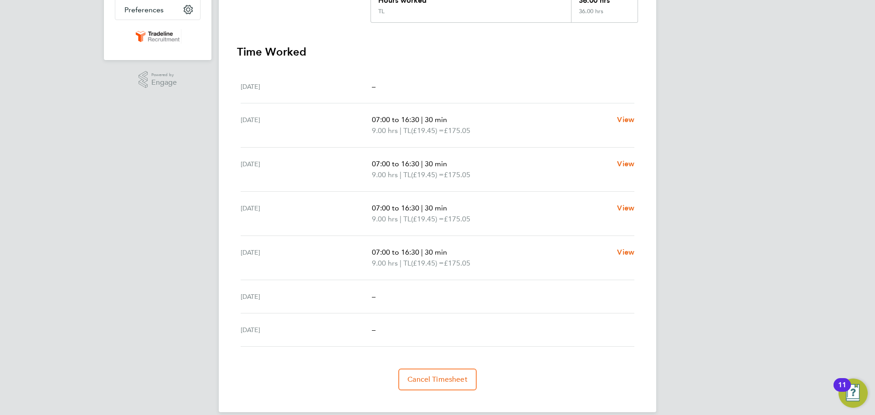
scroll to position [240, 0]
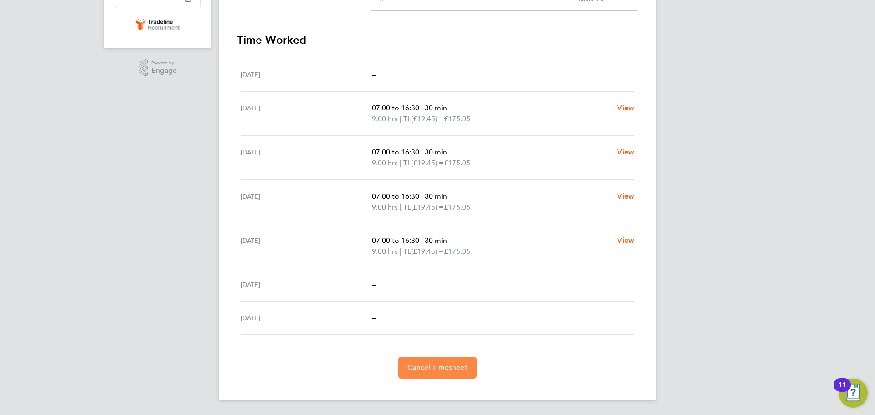
click at [446, 377] on button "Cancel Timesheet" at bounding box center [437, 368] width 78 height 22
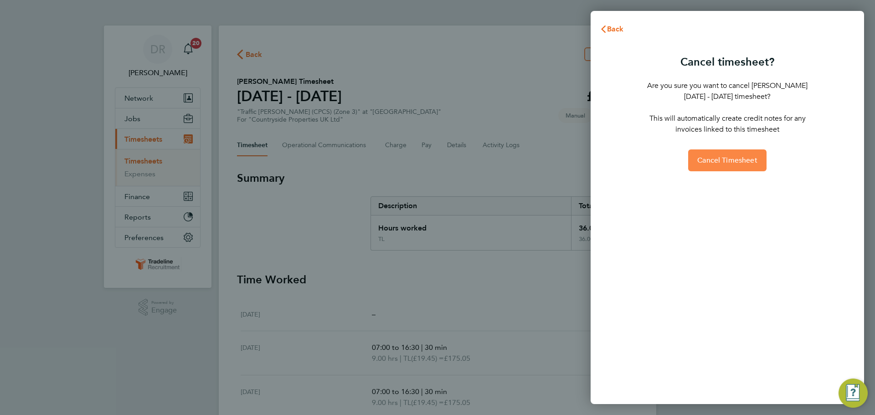
click at [715, 155] on button "Cancel Timesheet" at bounding box center [727, 160] width 78 height 22
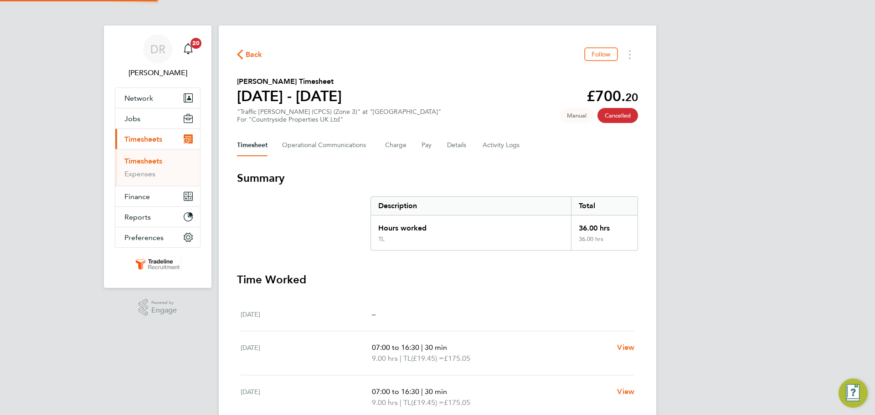
click at [159, 160] on link "Timesheets" at bounding box center [143, 161] width 38 height 9
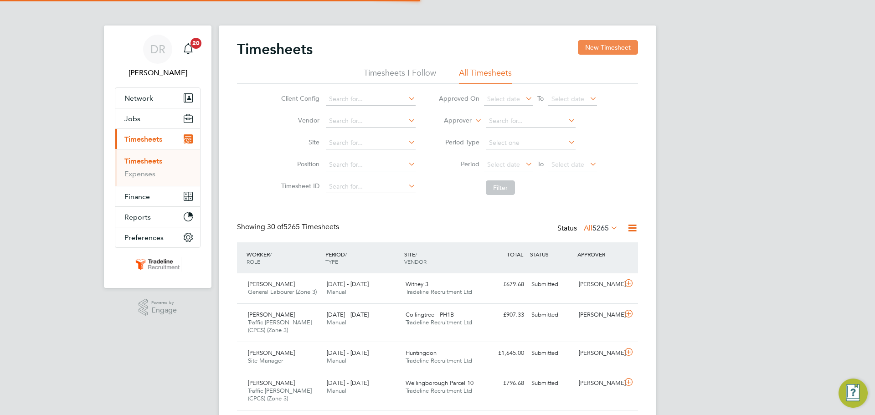
click at [603, 46] on button "New Timesheet" at bounding box center [608, 47] width 60 height 15
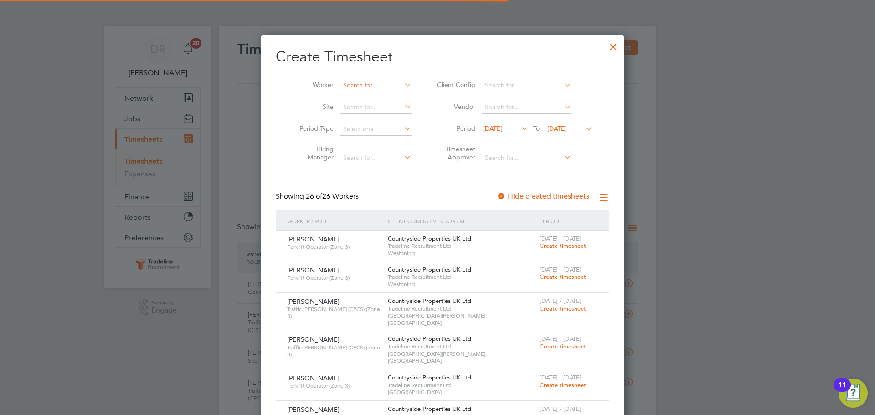
click at [346, 90] on input at bounding box center [376, 85] width 72 height 13
click at [350, 95] on b "Femi" at bounding box center [345, 98] width 15 height 8
type input "[PERSON_NAME]"
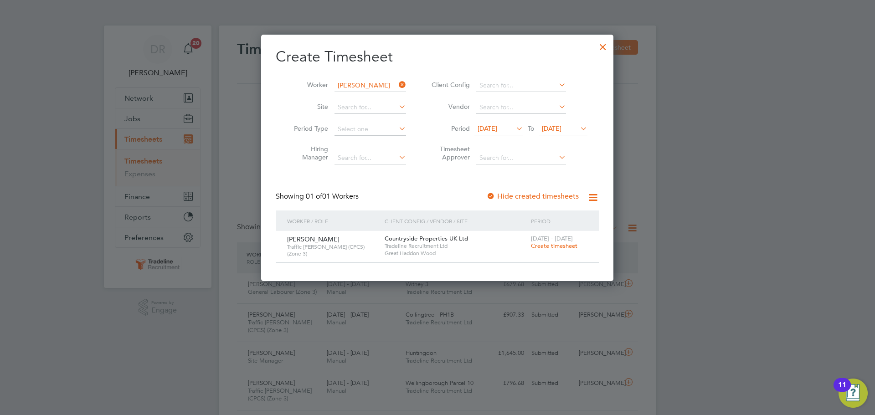
click at [554, 242] on span "Create timesheet" at bounding box center [554, 246] width 46 height 8
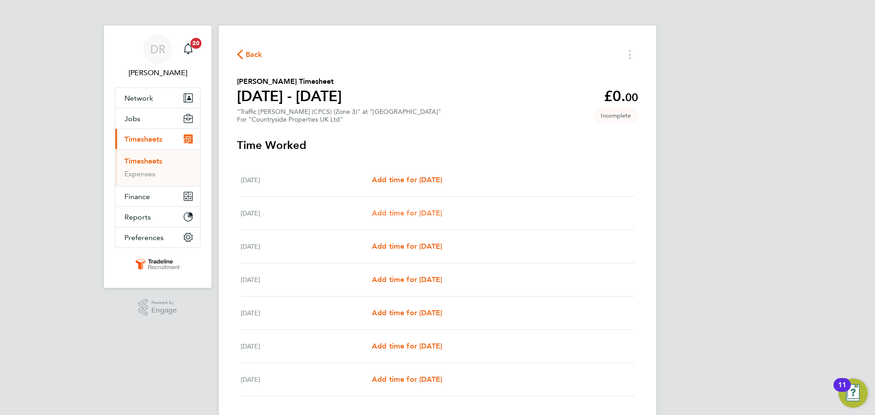
click at [426, 211] on span "Add time for [DATE]" at bounding box center [407, 213] width 70 height 9
select select "30"
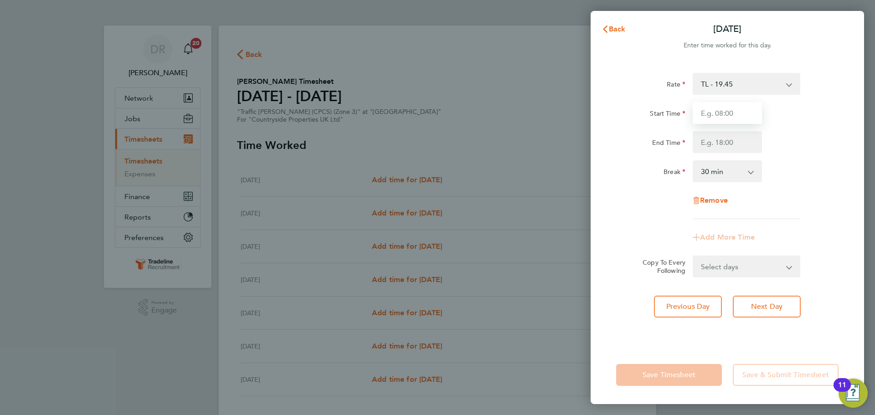
click at [727, 117] on input "Start Time" at bounding box center [727, 113] width 69 height 22
type input "07:00"
click at [720, 140] on input "End Time" at bounding box center [727, 142] width 69 height 22
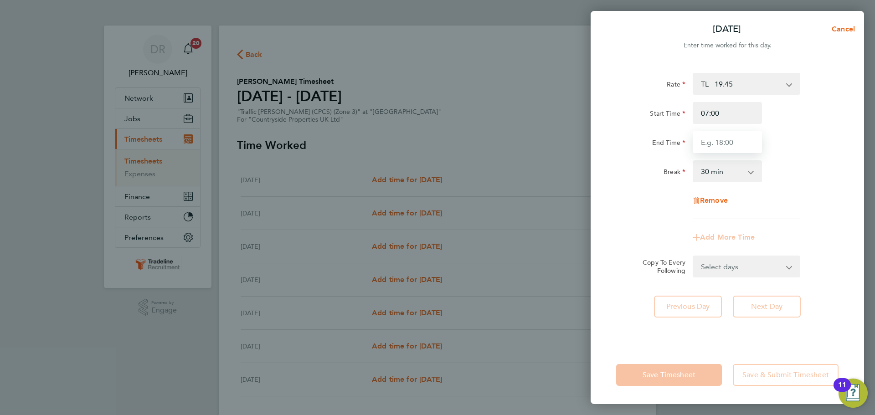
type input "16:30"
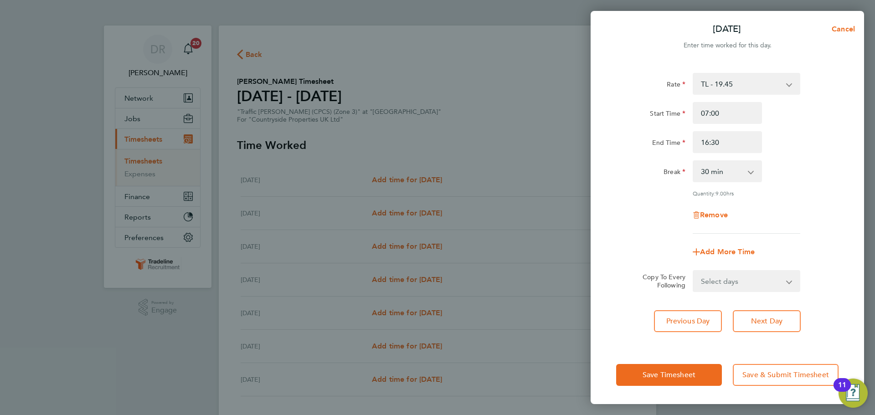
click at [796, 189] on div "Rate TL - 19.45 Start Time 07:00 End Time 16:30 Break 0 min 15 min 30 min 45 mi…" at bounding box center [727, 153] width 222 height 161
click at [759, 277] on select "Select days Day Weekday (Mon-Fri) Weekend (Sat-Sun) Wednesday Thursday Friday S…" at bounding box center [742, 281] width 96 height 20
select select "WEEKDAY"
click at [694, 271] on select "Select days Day Weekday (Mon-Fri) Weekend (Sat-Sun) Wednesday Thursday Friday S…" at bounding box center [742, 281] width 96 height 20
select select "2025-08-31"
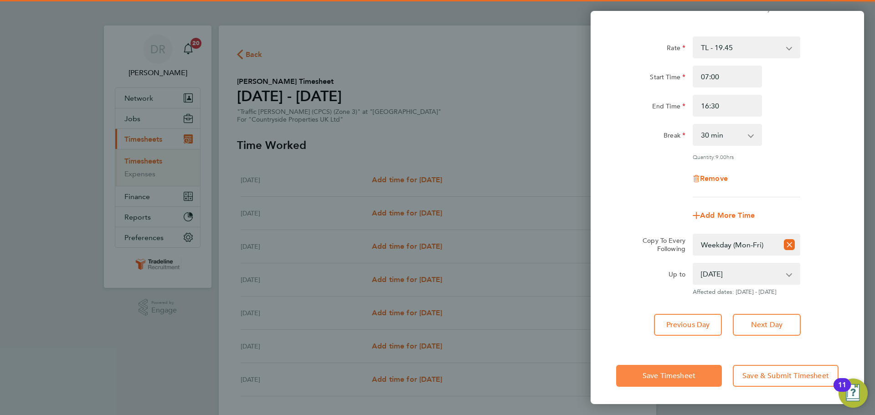
click at [697, 378] on button "Save Timesheet" at bounding box center [669, 376] width 106 height 22
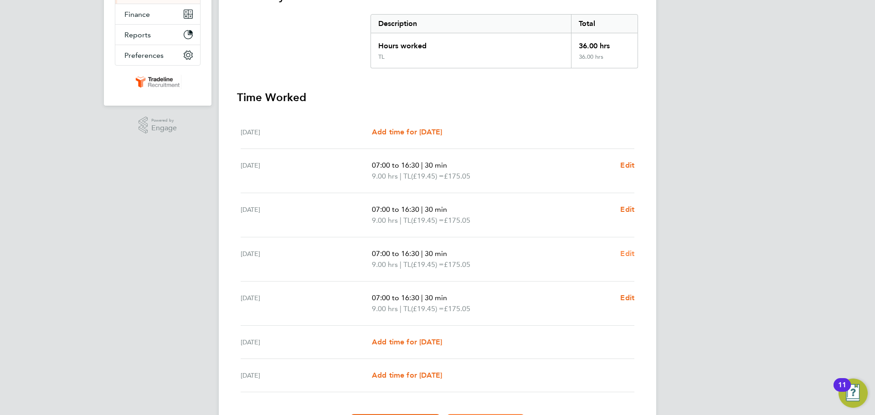
click at [626, 250] on span "Edit" at bounding box center [627, 253] width 14 height 9
select select "30"
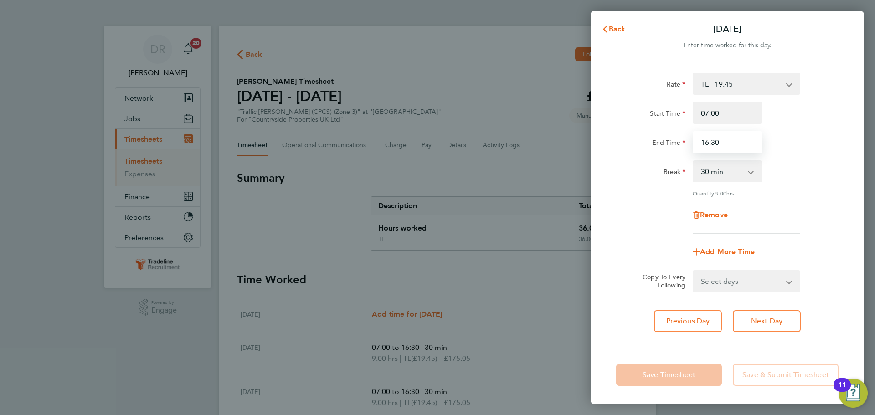
click at [723, 140] on input "16:30" at bounding box center [727, 142] width 69 height 22
click at [708, 143] on input "16:30" at bounding box center [727, 142] width 69 height 22
type input "17:30"
click at [613, 317] on div "Rate TL - 19.45 Start Time 07:00 End Time 17:30 Break 0 min 15 min 30 min 45 mi…" at bounding box center [727, 204] width 273 height 284
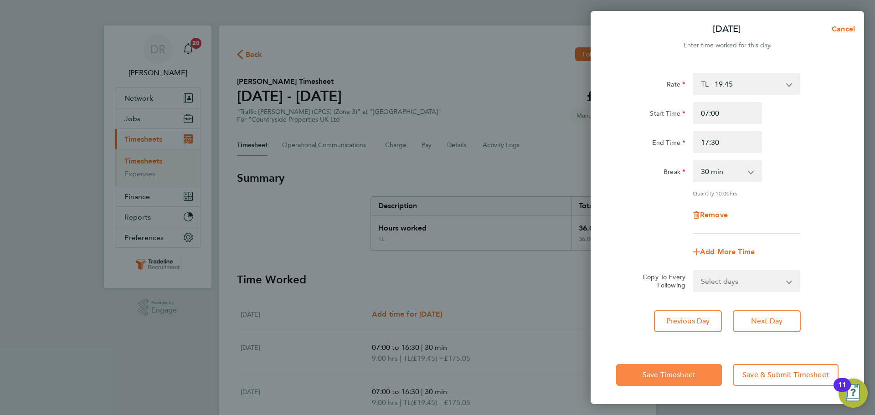
click at [655, 379] on span "Save Timesheet" at bounding box center [669, 375] width 53 height 9
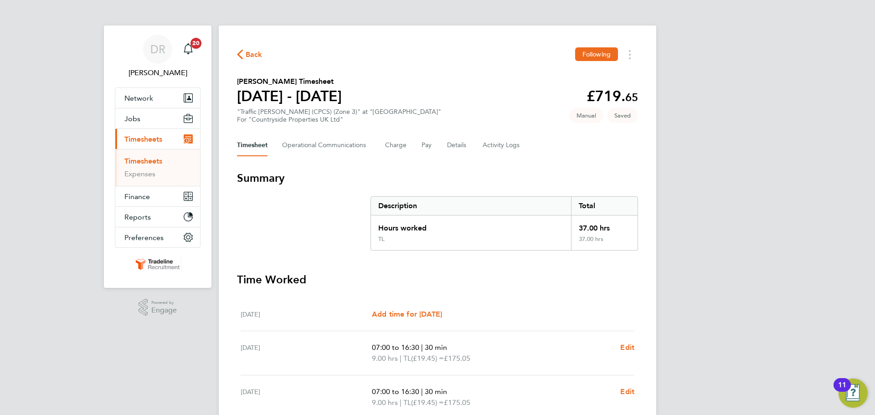
click at [549, 308] on div "Mon 25 Aug Add time for Mon 25 Aug Add time for Mon 25 Aug" at bounding box center [438, 314] width 394 height 33
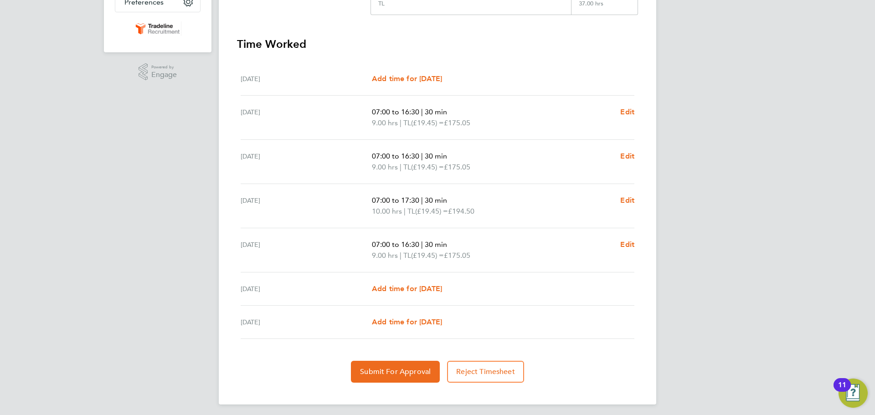
scroll to position [240, 0]
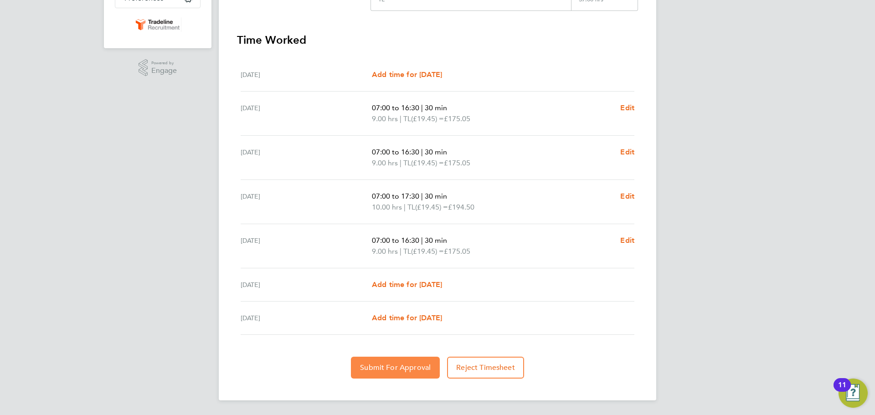
drag, startPoint x: 398, startPoint y: 366, endPoint x: 401, endPoint y: 359, distance: 7.8
click at [398, 366] on span "Submit For Approval" at bounding box center [395, 367] width 71 height 9
